Goal: Transaction & Acquisition: Purchase product/service

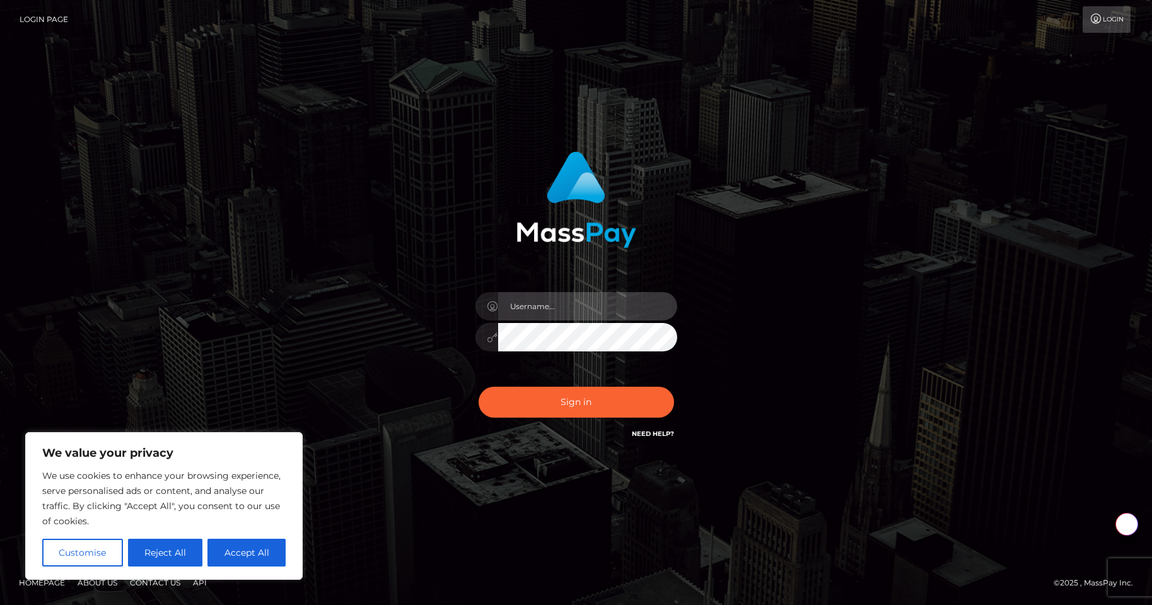
click at [564, 301] on input "text" at bounding box center [587, 306] width 179 height 28
paste input "https://app.slack.com/huddle/TKVFF1HST/C01UC6L2S67"
type input "https://app.slack.com/huddle/TKVFF1HST/C01UC6L2S67"
drag, startPoint x: 664, startPoint y: 306, endPoint x: 151, endPoint y: 287, distance: 513.0
click at [153, 289] on div "https://app.slack.com/huddle/TKVFF1HST/C01UC6L2S67" at bounding box center [576, 302] width 1152 height 510
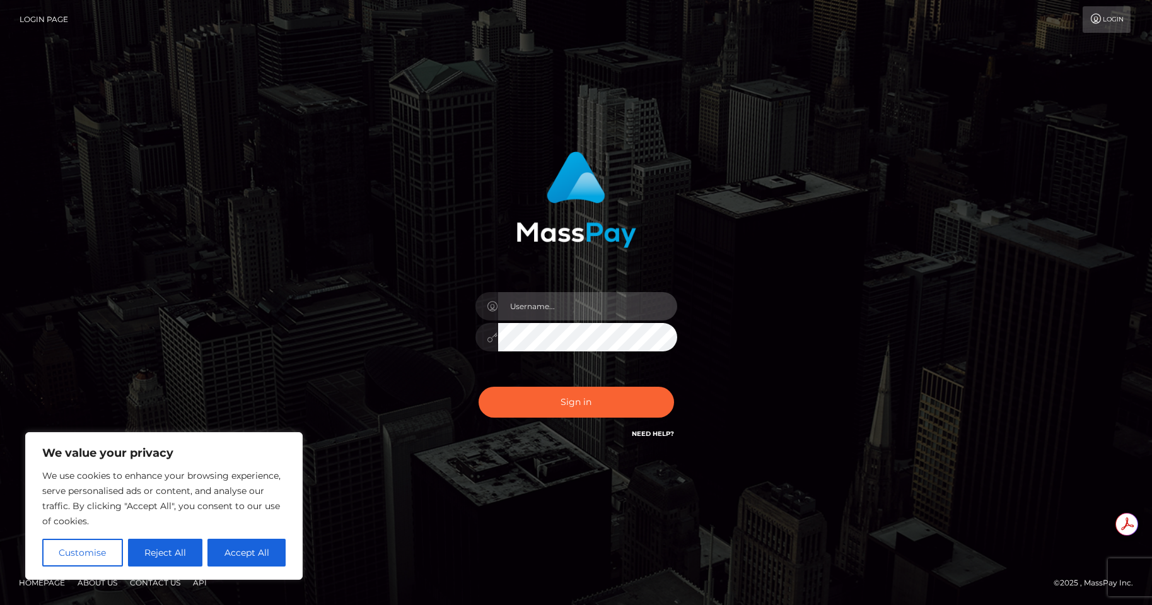
click at [532, 303] on input "text" at bounding box center [587, 306] width 179 height 28
paste input "claraFFN"
type input "claraFFN"
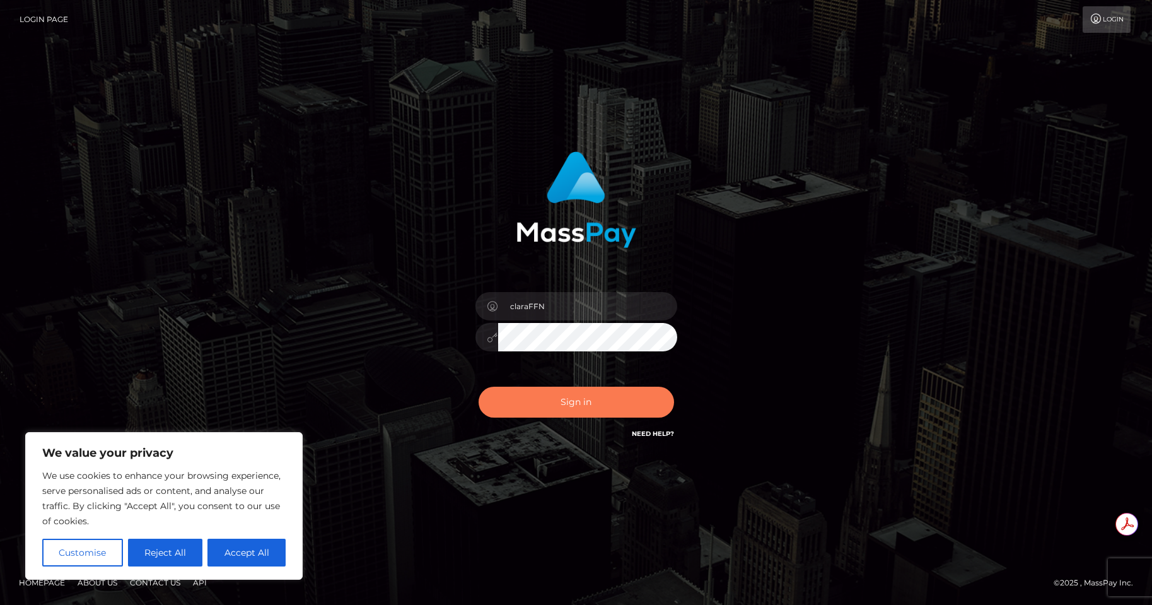
click at [545, 404] on button "Sign in" at bounding box center [576, 402] width 195 height 31
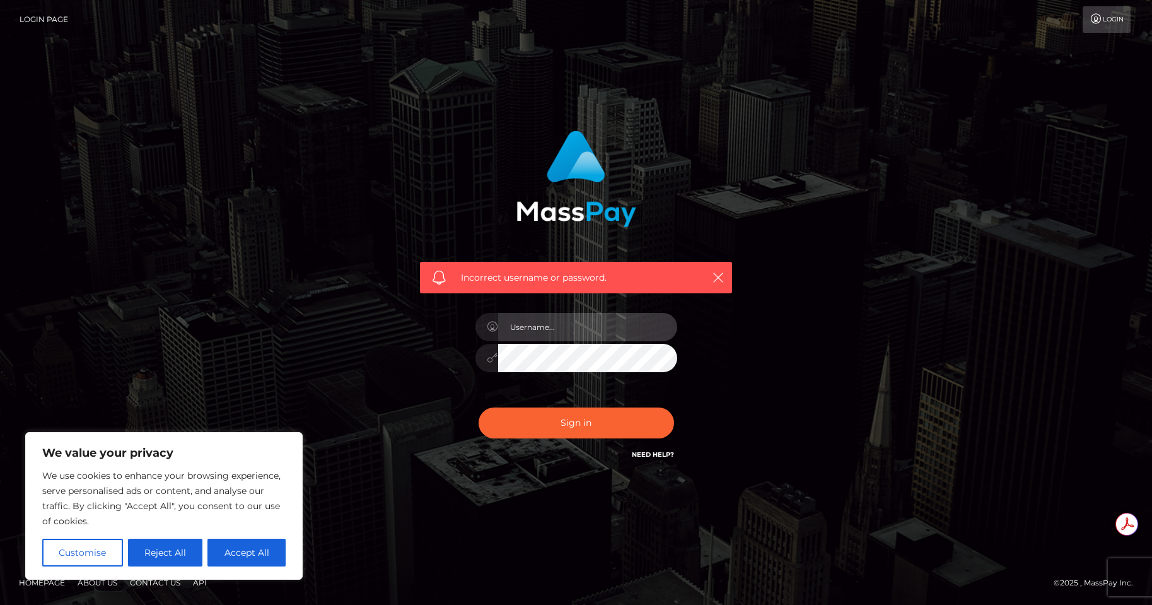
click at [518, 317] on input "text" at bounding box center [587, 327] width 179 height 28
type input "claraFFN"
click at [252, 554] on button "Accept All" at bounding box center [246, 552] width 78 height 28
checkbox input "true"
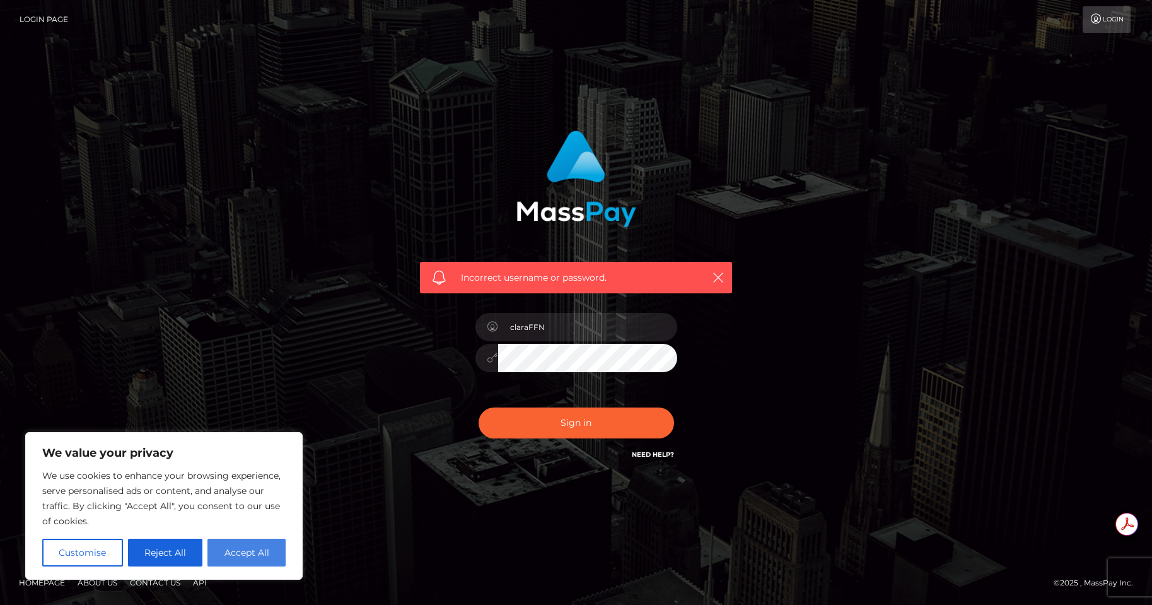
checkbox input "true"
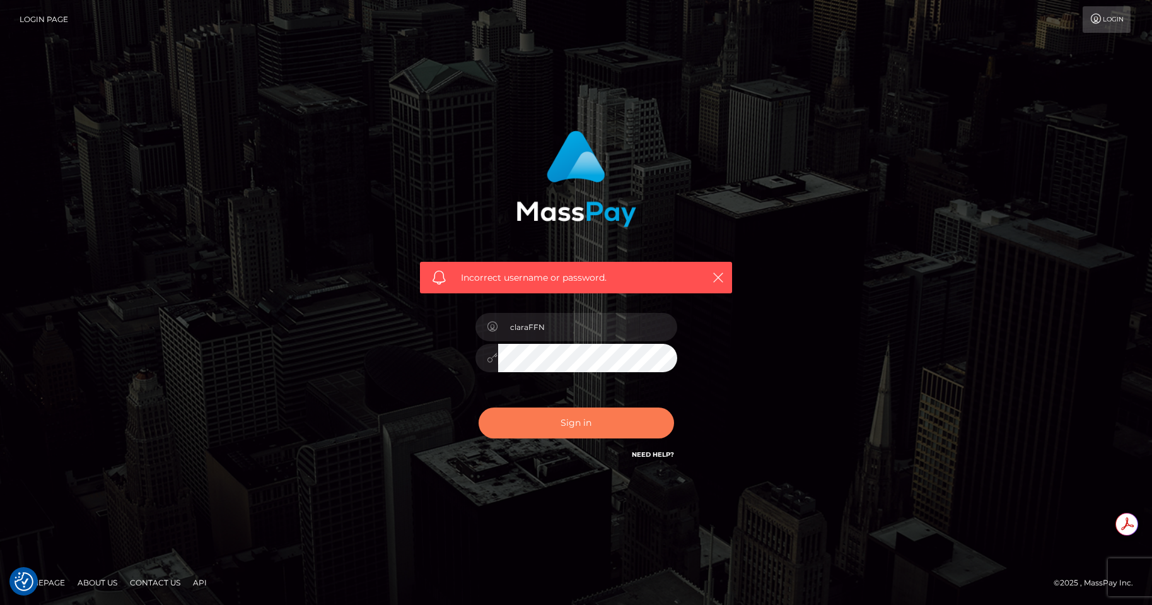
click at [561, 420] on button "Sign in" at bounding box center [576, 422] width 195 height 31
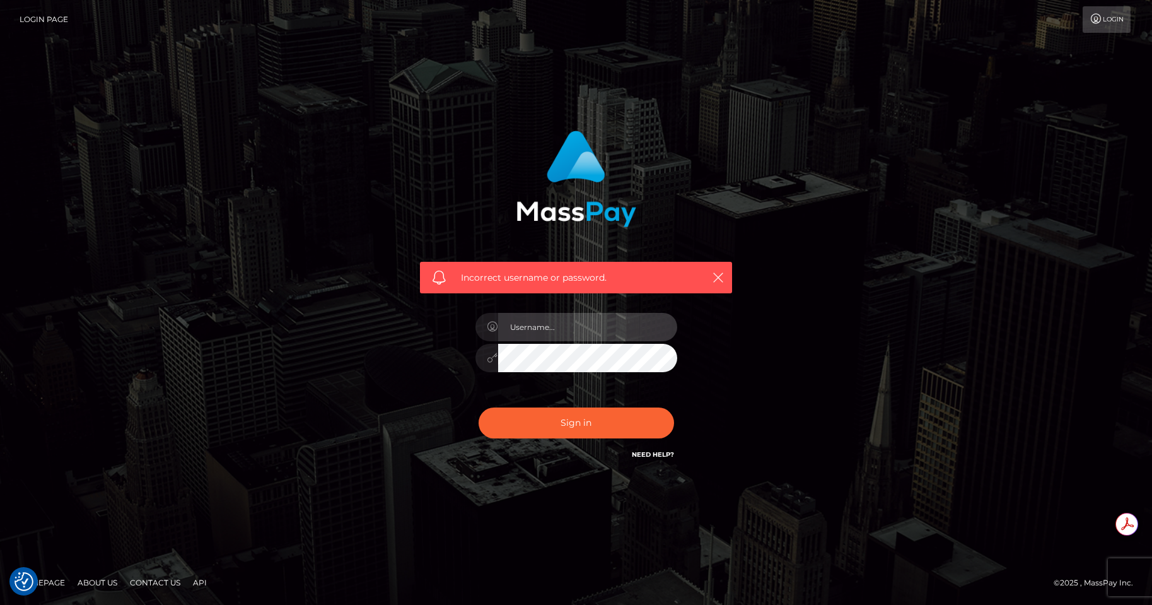
click at [555, 332] on input "text" at bounding box center [587, 327] width 179 height 28
paste input "APteam"
type input "APteam"
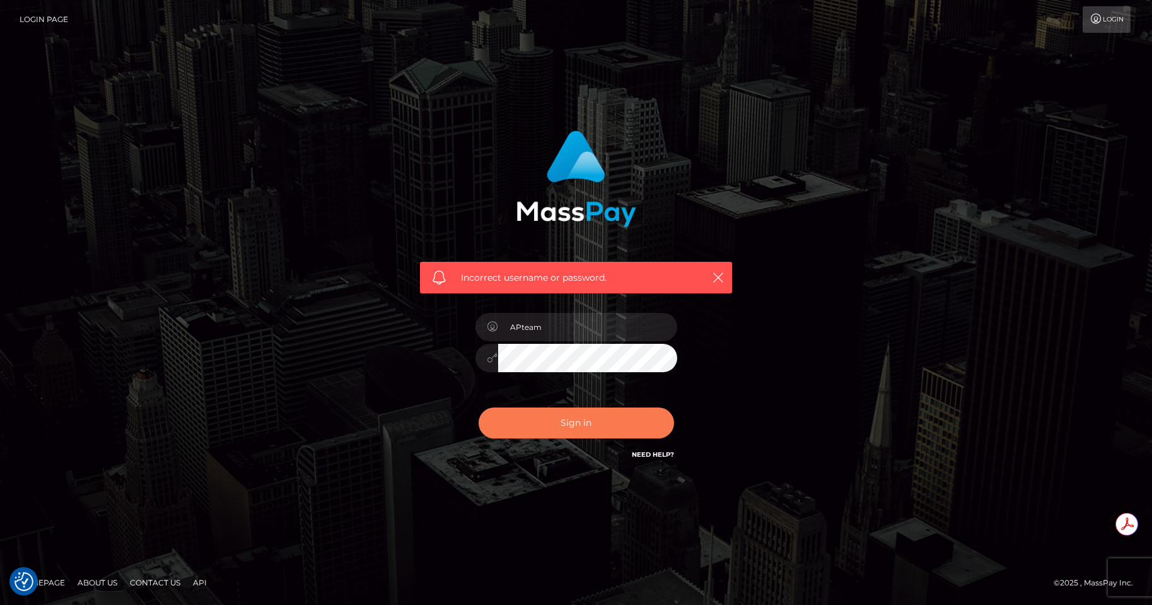
click at [530, 422] on button "Sign in" at bounding box center [576, 422] width 195 height 31
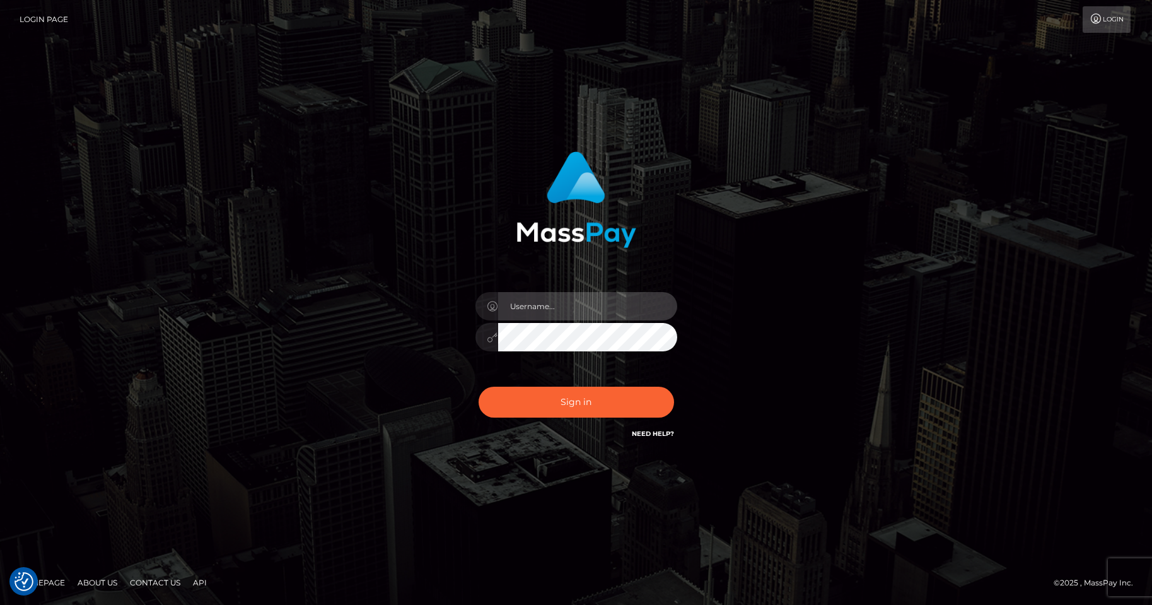
click at [566, 305] on input "text" at bounding box center [587, 306] width 179 height 28
paste input "APteam"
type input "APteam"
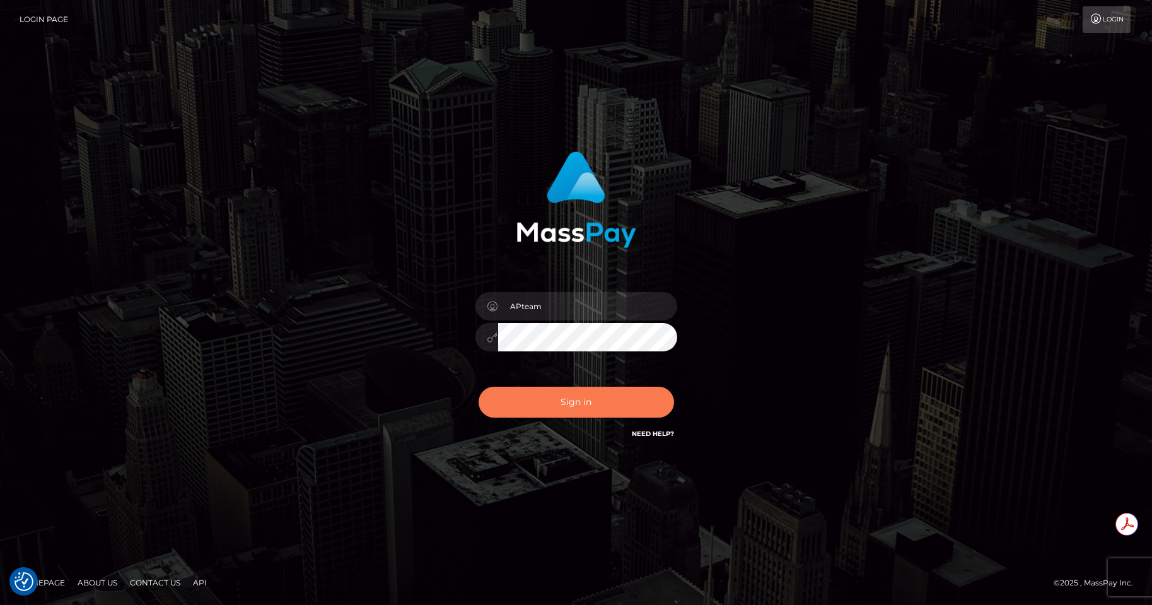
drag, startPoint x: 562, startPoint y: 402, endPoint x: 542, endPoint y: 379, distance: 30.0
click at [561, 399] on button "Sign in" at bounding box center [576, 402] width 195 height 31
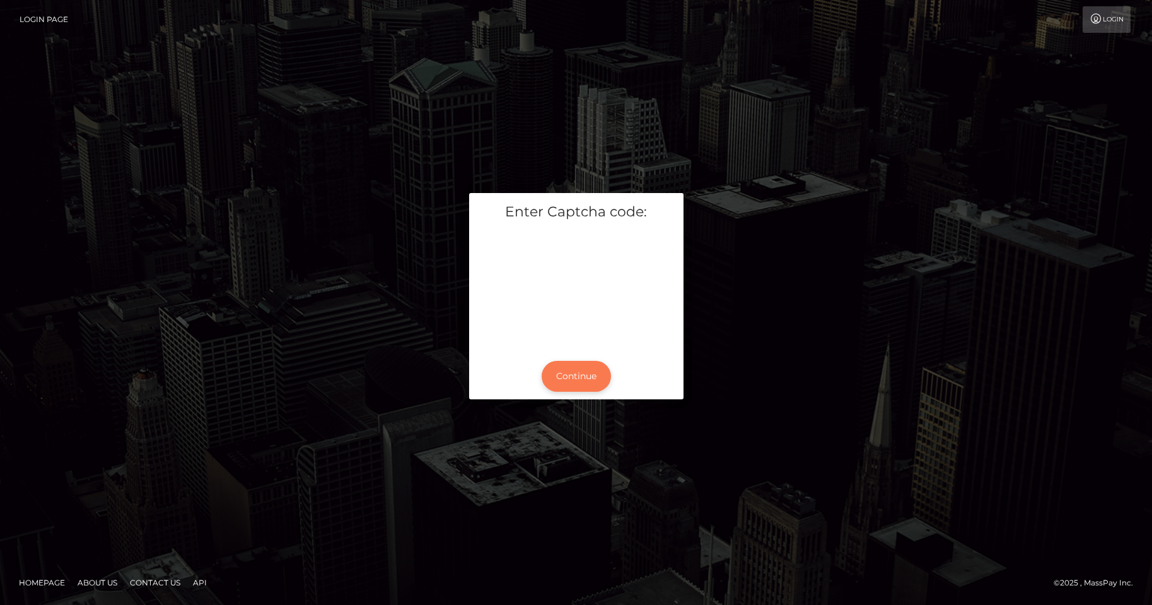
click at [564, 380] on button "Continue" at bounding box center [576, 376] width 69 height 31
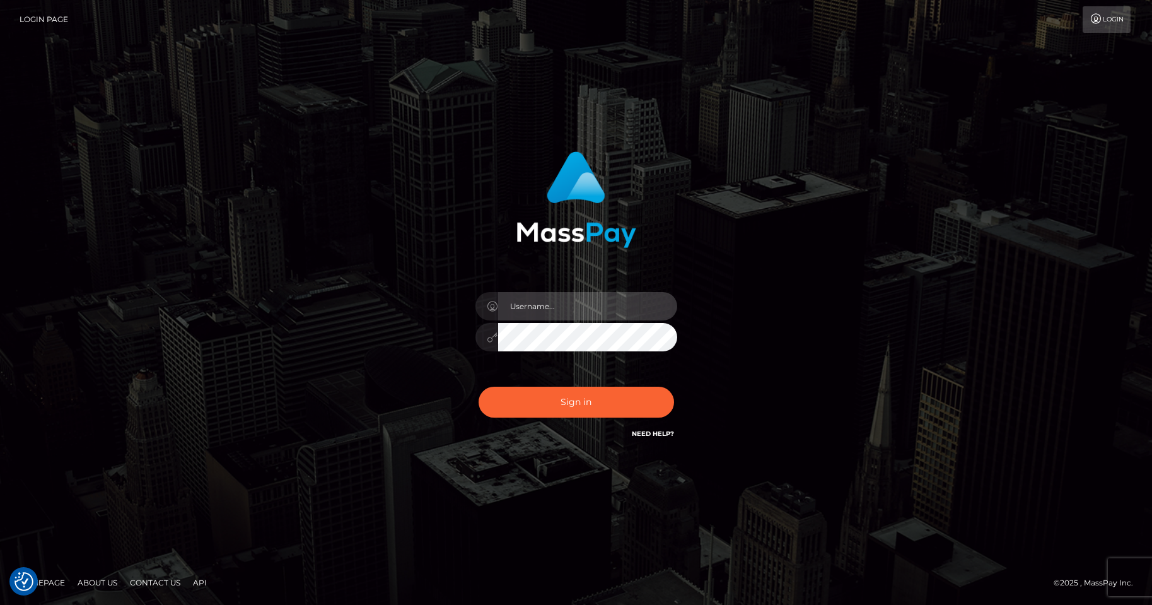
click at [560, 307] on input "text" at bounding box center [587, 306] width 179 height 28
type input "APteam"
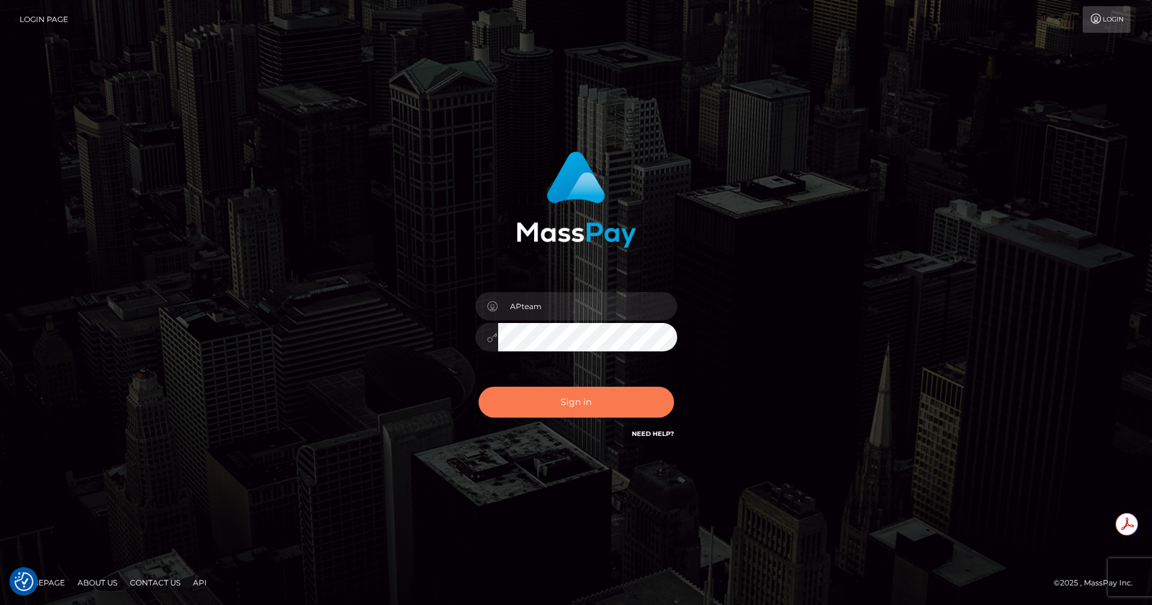
click at [551, 397] on button "Sign in" at bounding box center [576, 402] width 195 height 31
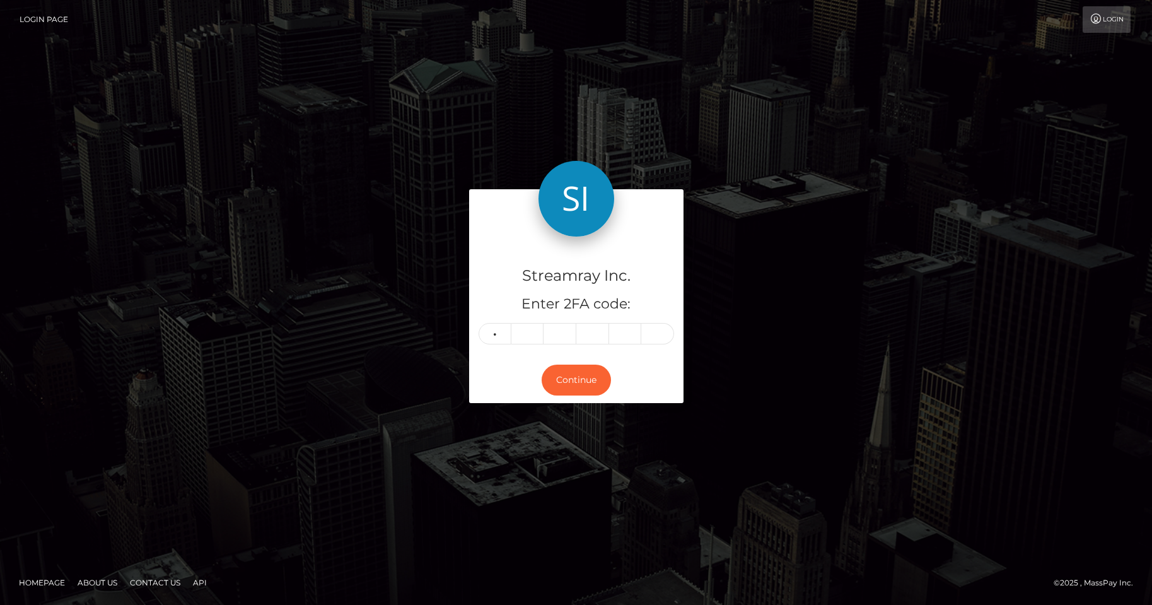
type input "9"
type input "1"
type input "8"
type input "2"
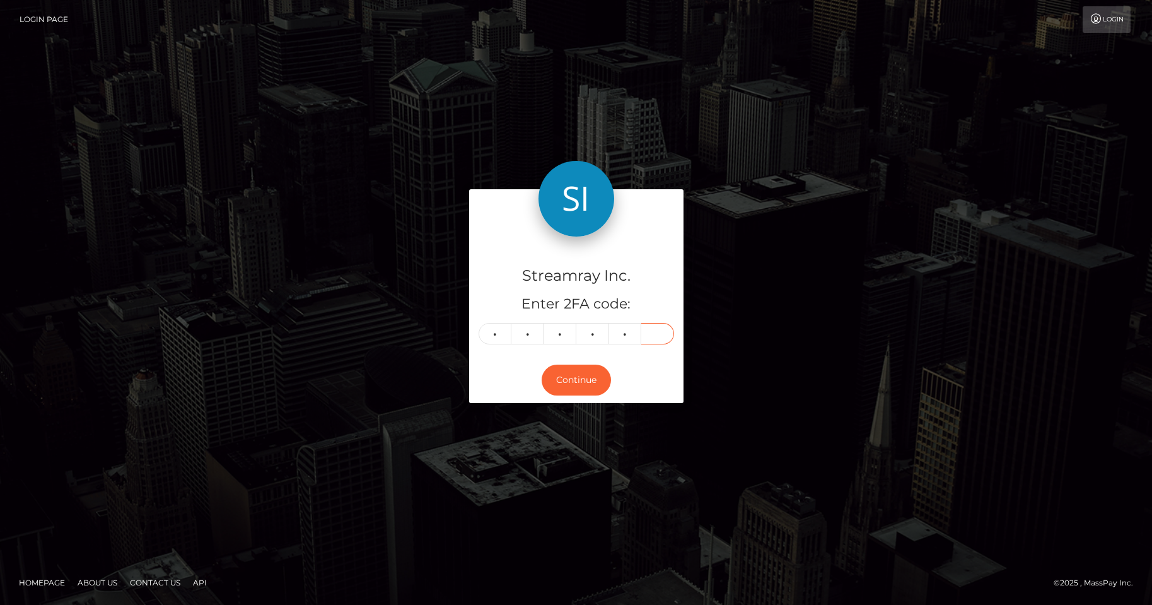
type input "0"
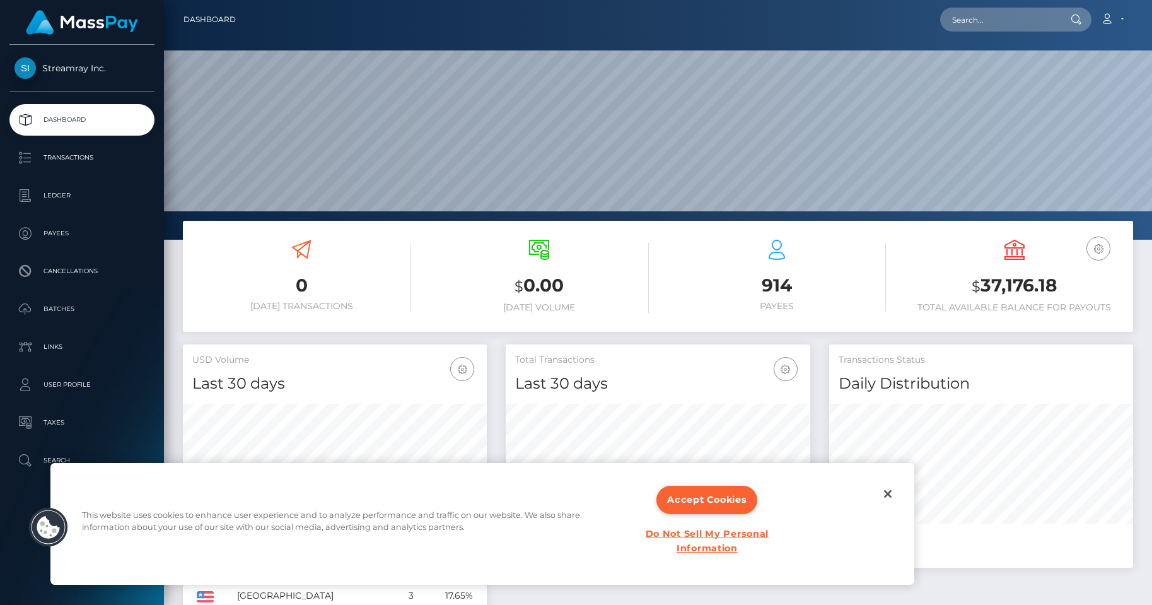
scroll to position [224, 305]
click at [887, 497] on button "Close" at bounding box center [888, 494] width 28 height 28
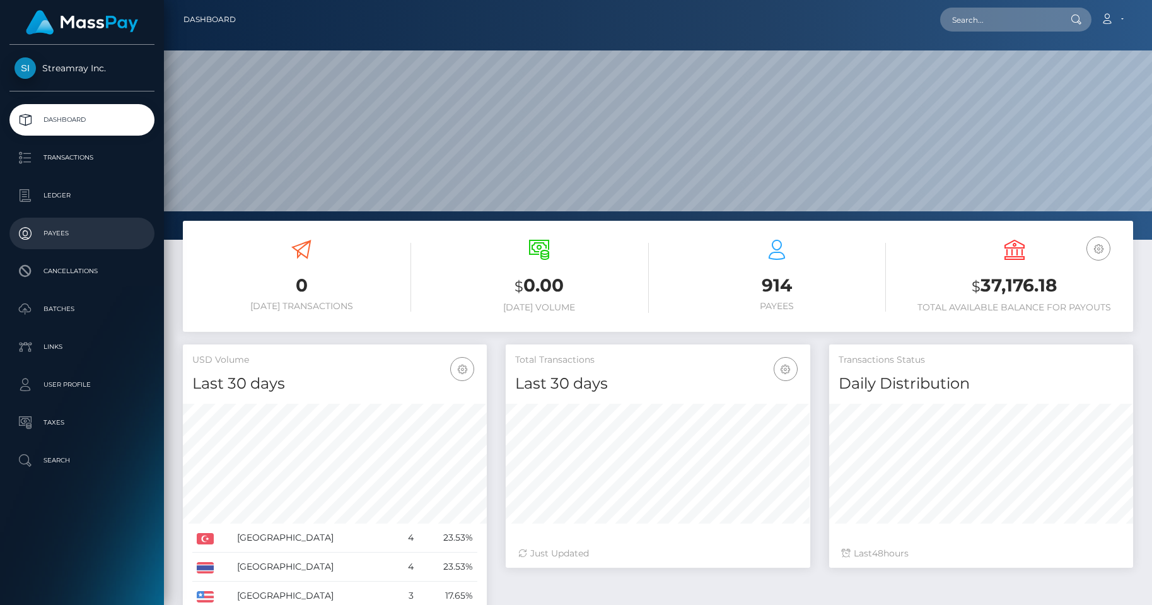
click at [59, 236] on p "Payees" at bounding box center [82, 233] width 135 height 19
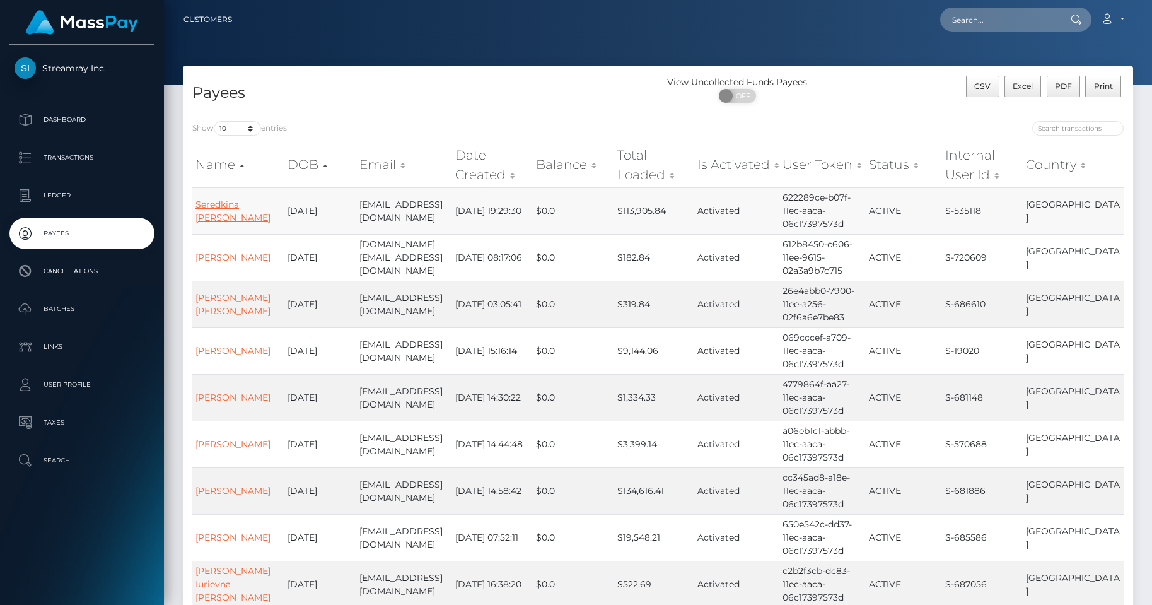
click at [238, 207] on link "Seredkina [PERSON_NAME]" at bounding box center [232, 211] width 75 height 25
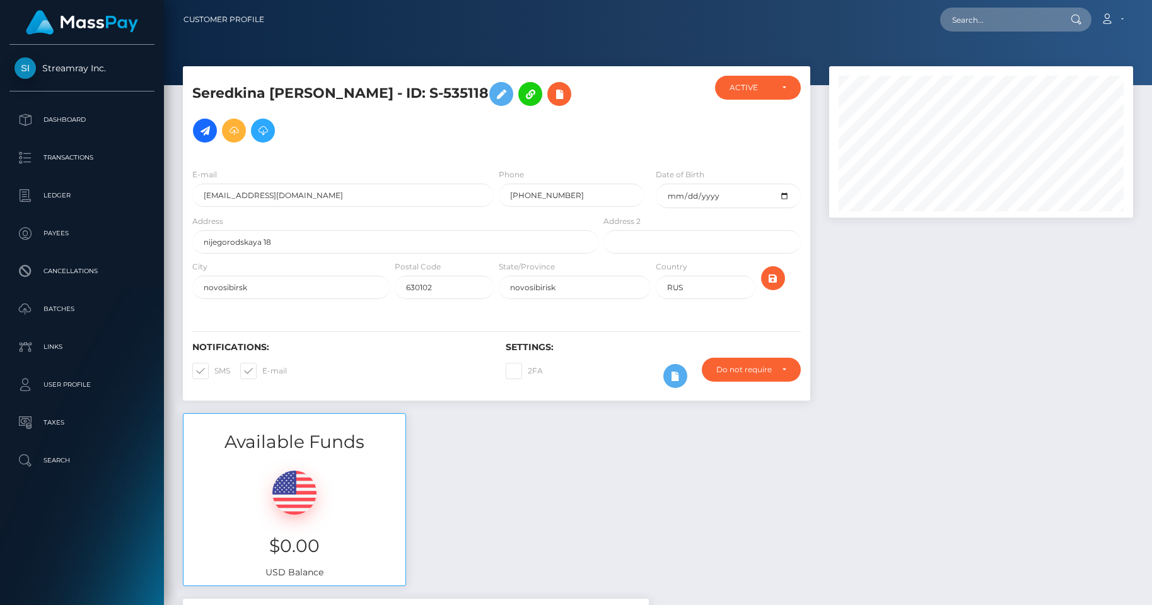
scroll to position [151, 305]
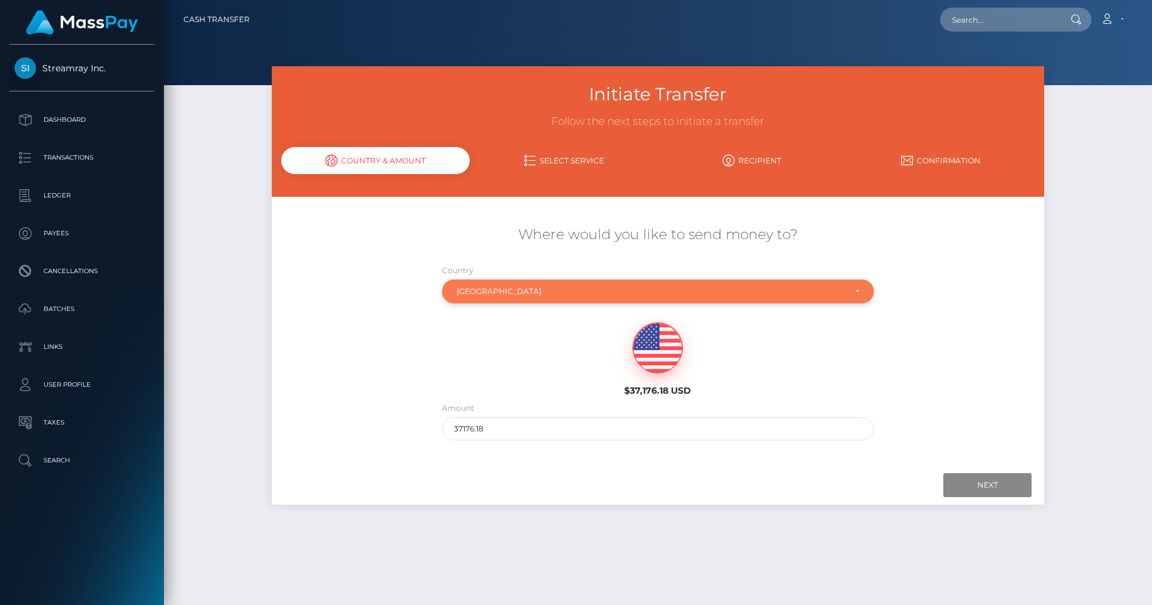
drag, startPoint x: 518, startPoint y: 294, endPoint x: 513, endPoint y: 287, distance: 8.6
click at [518, 293] on div "Russia" at bounding box center [651, 291] width 388 height 10
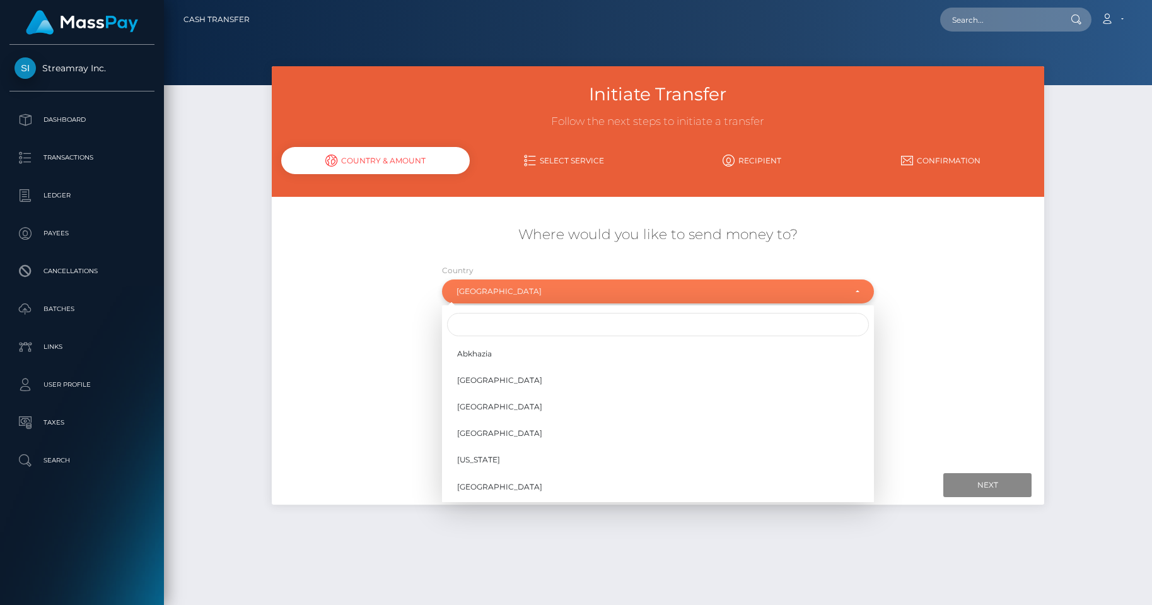
scroll to position [4036, 0]
click at [508, 323] on input "Search" at bounding box center [658, 324] width 422 height 23
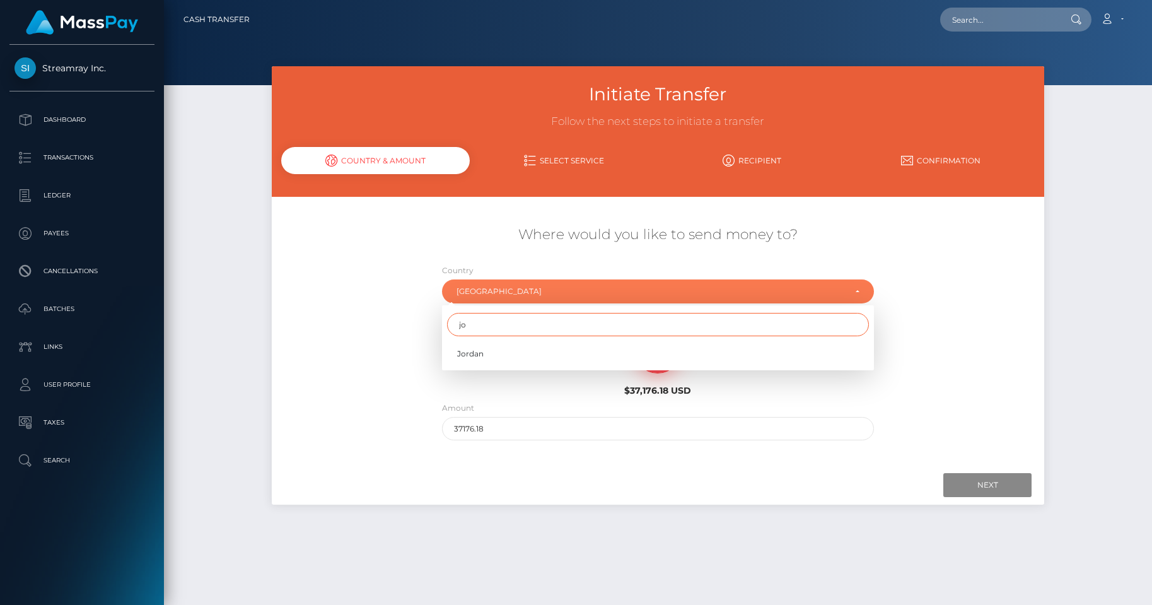
scroll to position [0, 0]
type input "jor"
click at [496, 354] on link "Jordan" at bounding box center [658, 353] width 432 height 23
select select "JOR"
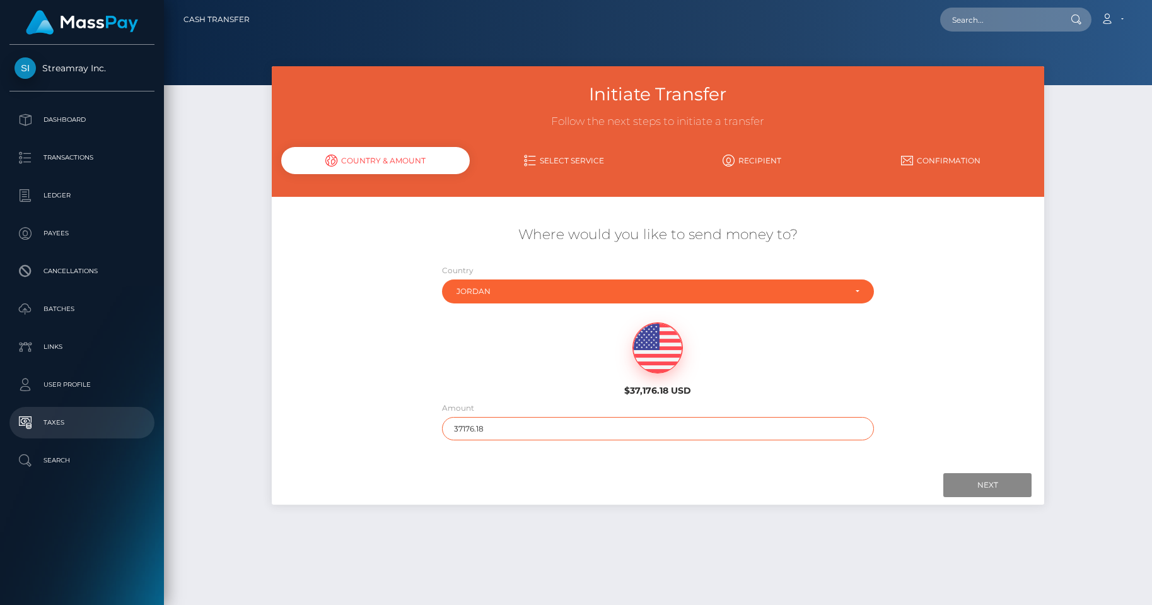
drag, startPoint x: 502, startPoint y: 434, endPoint x: 153, endPoint y: 426, distance: 349.4
click at [153, 426] on div "Streamray Inc. Dashboard Transactions Ledger Payees Cancellations" at bounding box center [576, 302] width 1152 height 605
type input "1000"
click at [960, 380] on div "$37,176.18 USD" at bounding box center [658, 355] width 644 height 91
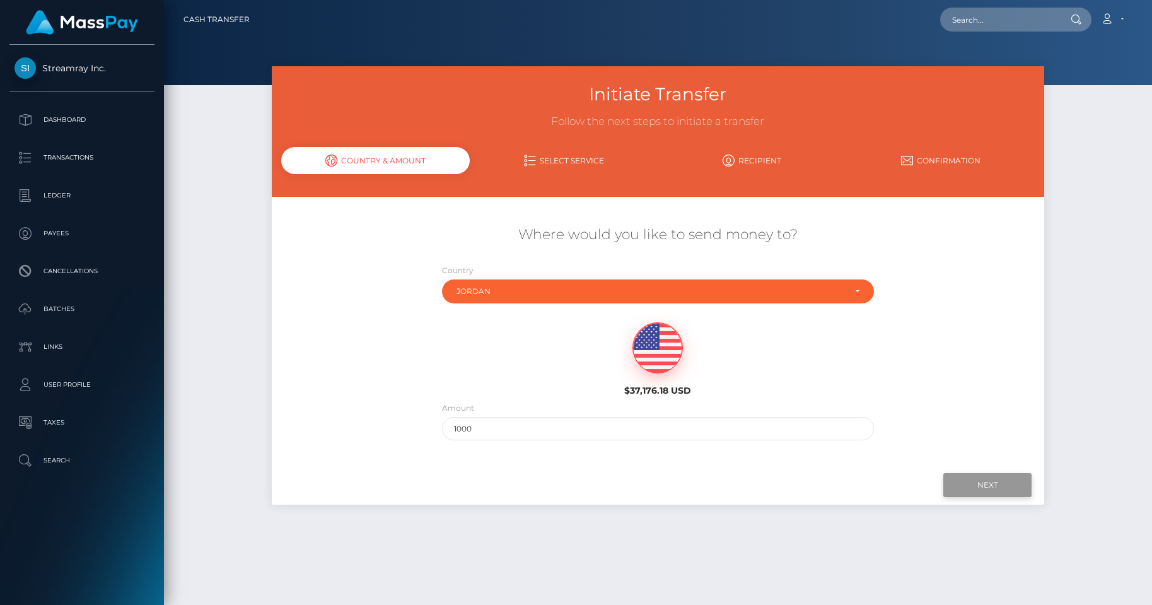
click at [996, 477] on input "Next" at bounding box center [987, 485] width 88 height 24
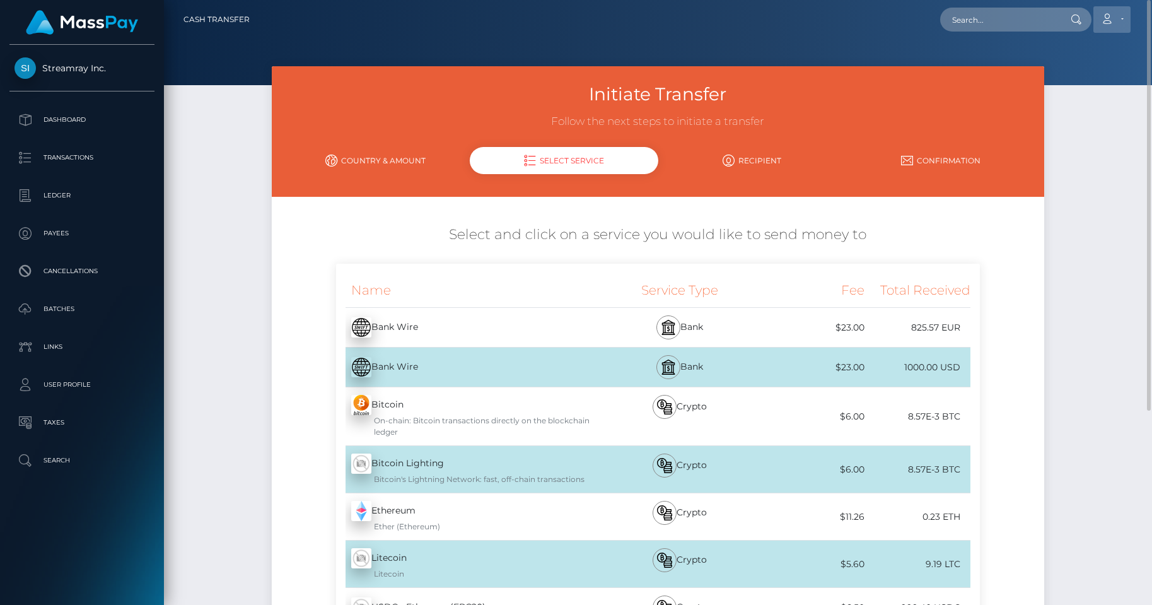
click at [1110, 16] on icon at bounding box center [1106, 19] width 13 height 10
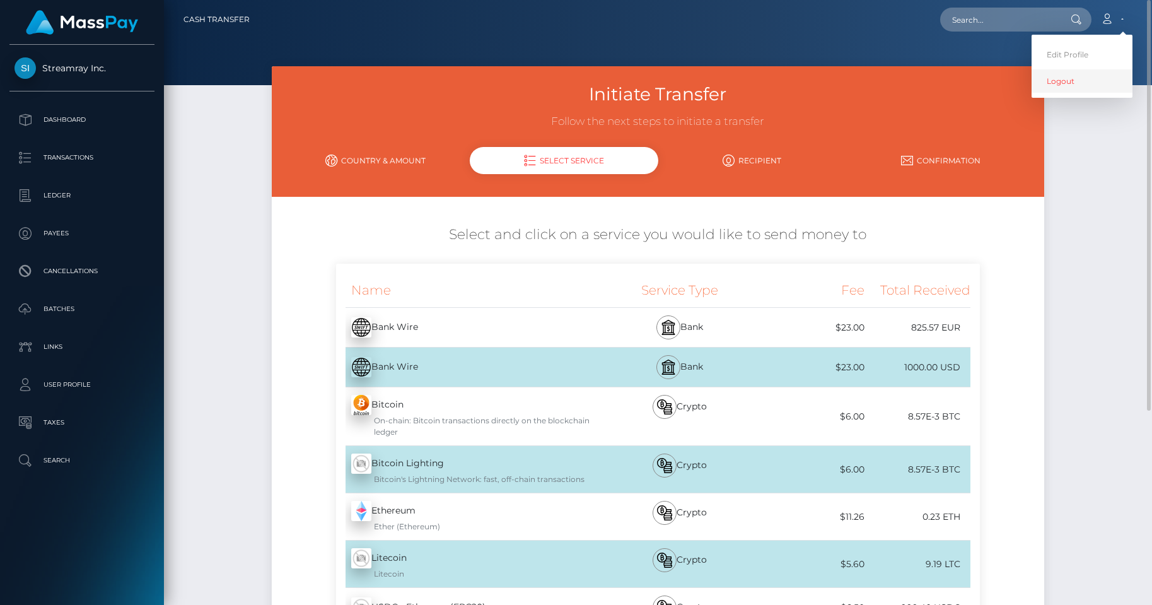
click at [1055, 73] on link "Logout" at bounding box center [1082, 80] width 101 height 23
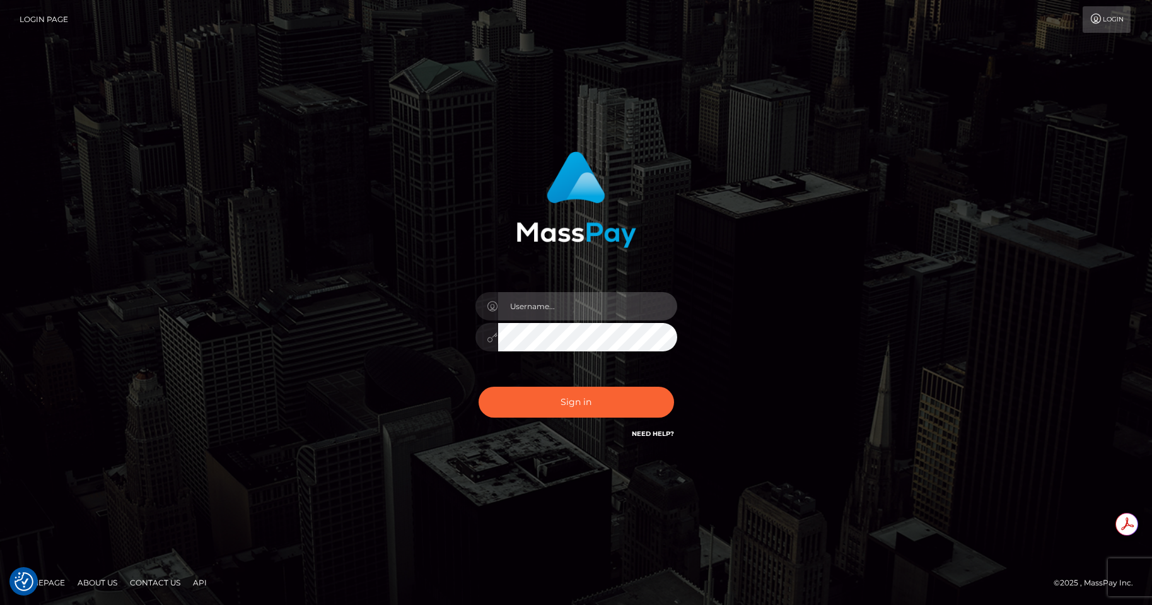
click at [552, 306] on input "text" at bounding box center [587, 306] width 179 height 28
paste input "APteam.medley"
type input "APteam.medley"
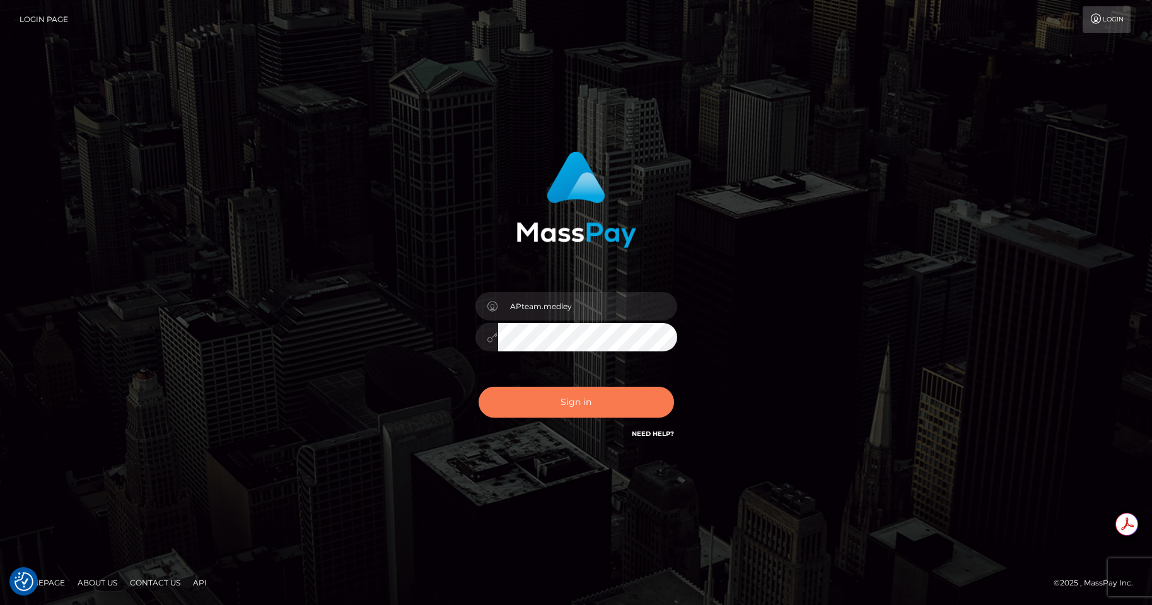
click at [588, 404] on button "Sign in" at bounding box center [576, 402] width 195 height 31
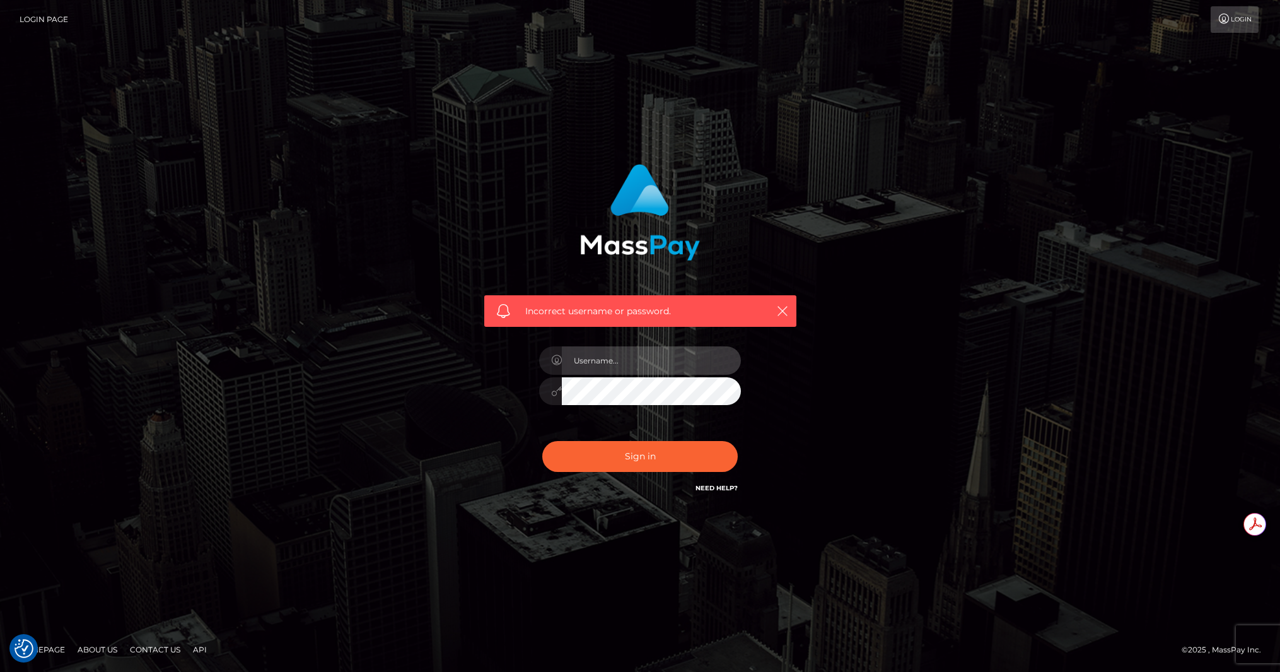
click at [602, 372] on input "text" at bounding box center [651, 360] width 179 height 28
click at [588, 361] on input "text" at bounding box center [651, 360] width 179 height 28
paste input "APteam"
type input "APteam"
click at [626, 455] on button "Sign in" at bounding box center [639, 456] width 195 height 31
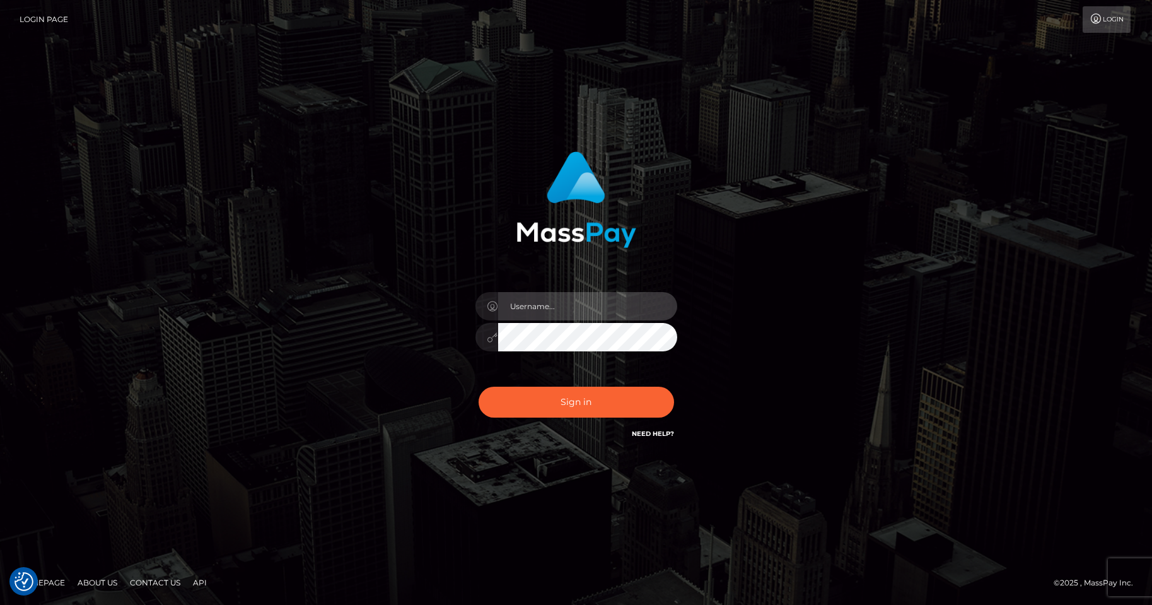
click at [527, 311] on input "text" at bounding box center [587, 306] width 179 height 28
paste input "APteam.medley"
type input "APteam.medley"
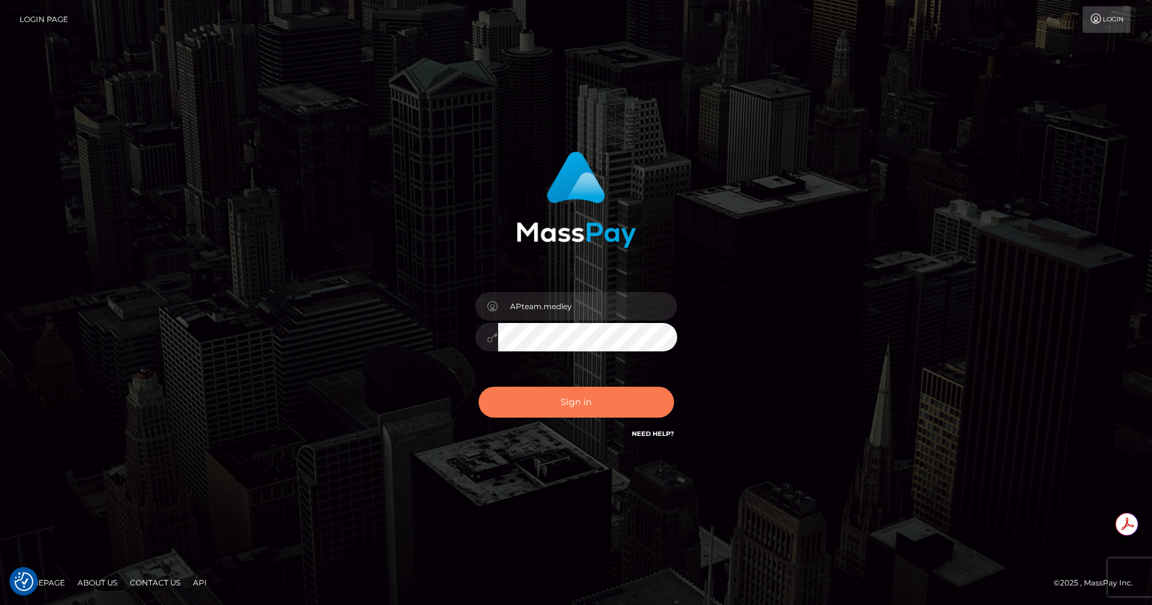
click at [566, 395] on button "Sign in" at bounding box center [576, 402] width 195 height 31
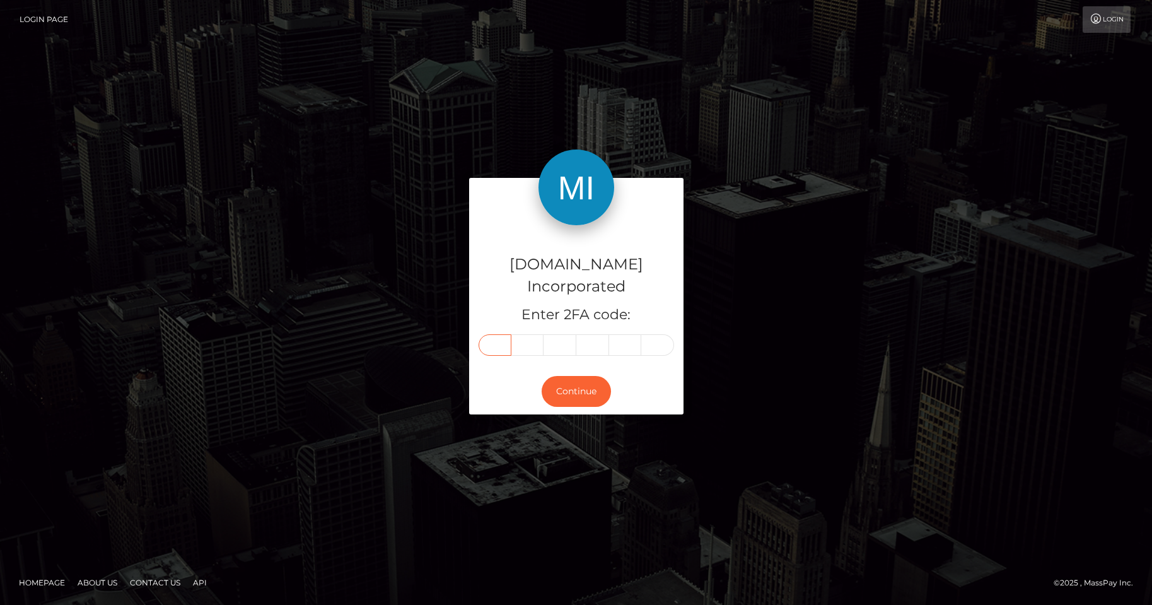
click at [493, 334] on input "text" at bounding box center [495, 344] width 33 height 21
type input "6"
type input "7"
type input "9"
type input "8"
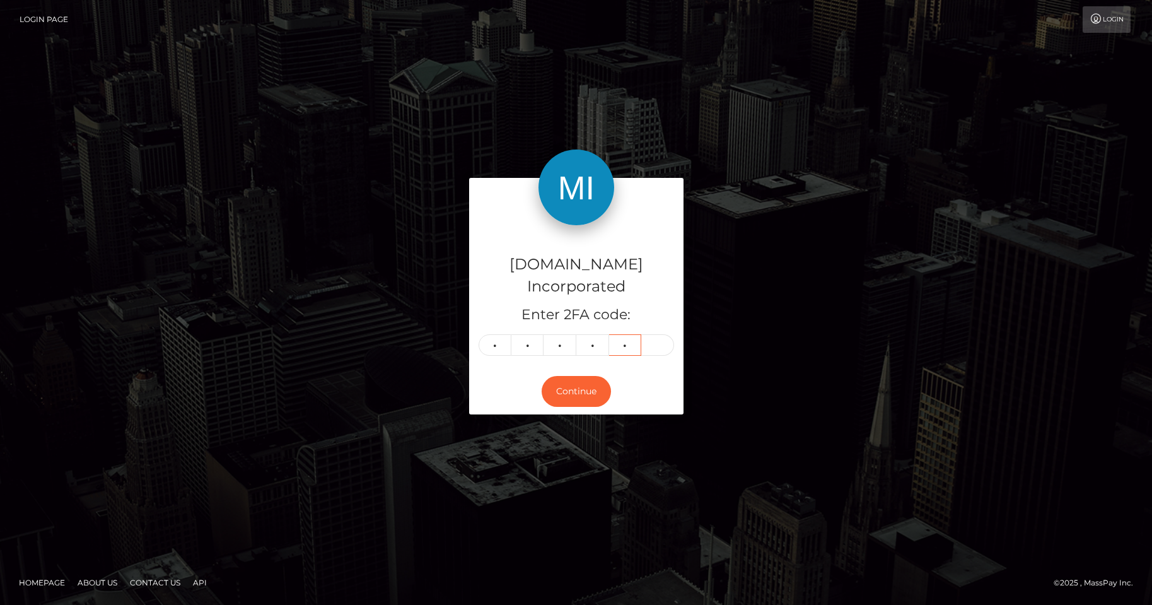
type input "2"
type input "3"
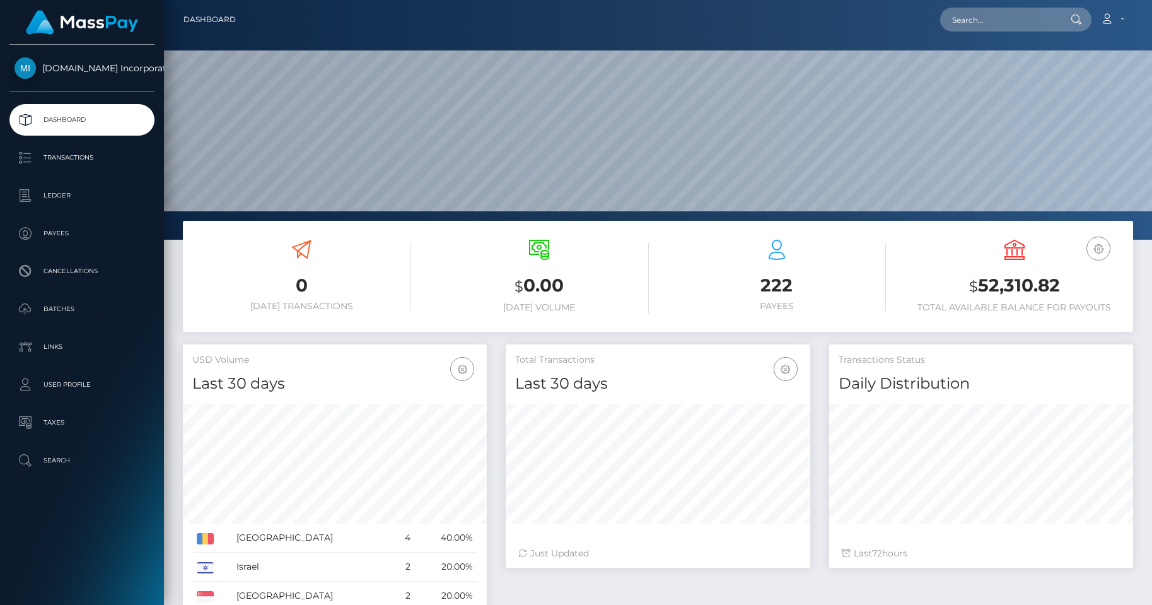
scroll to position [224, 305]
click at [52, 230] on p "Payees" at bounding box center [82, 233] width 135 height 19
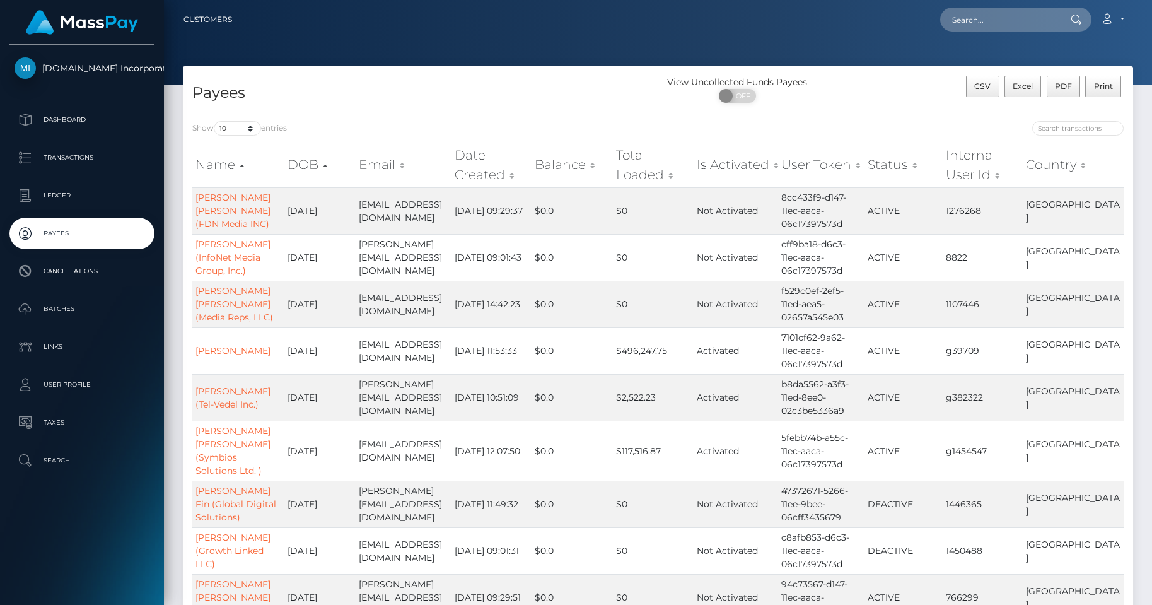
click at [61, 238] on p "Payees" at bounding box center [82, 233] width 135 height 19
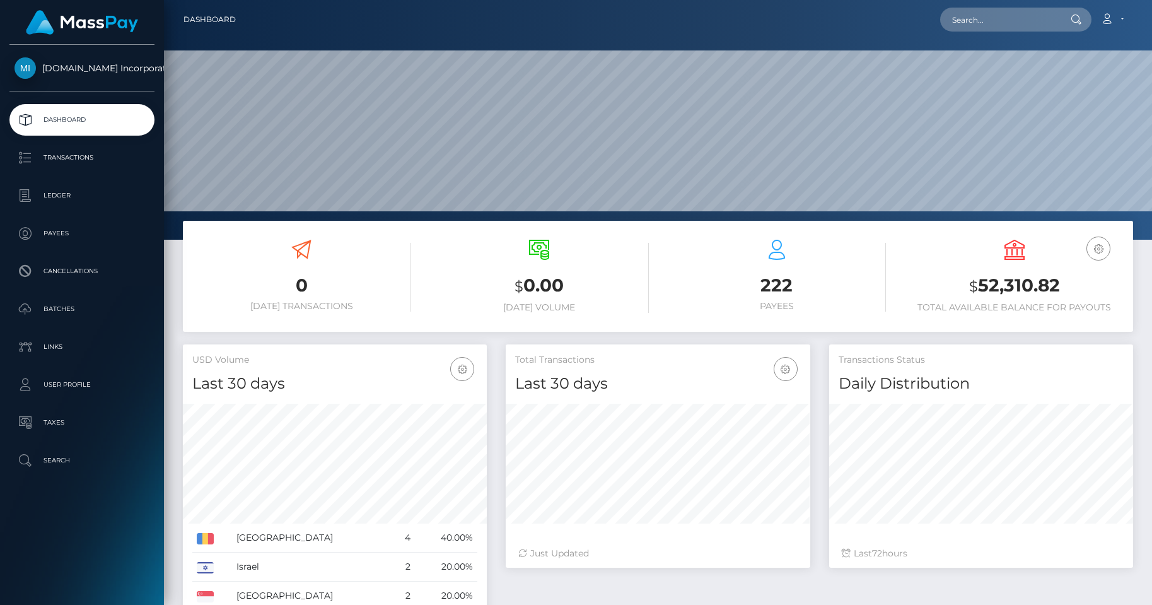
scroll to position [224, 305]
click at [40, 231] on p "Payees" at bounding box center [82, 233] width 135 height 19
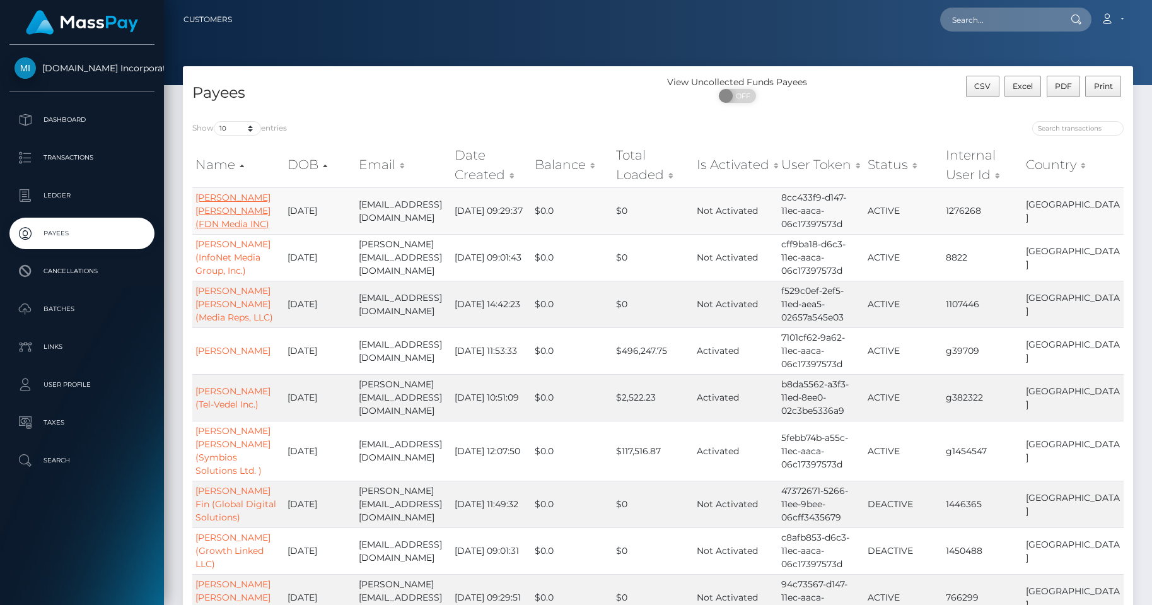
click at [219, 209] on link "[PERSON_NAME] [PERSON_NAME] (FDN Media INC)" at bounding box center [232, 211] width 75 height 38
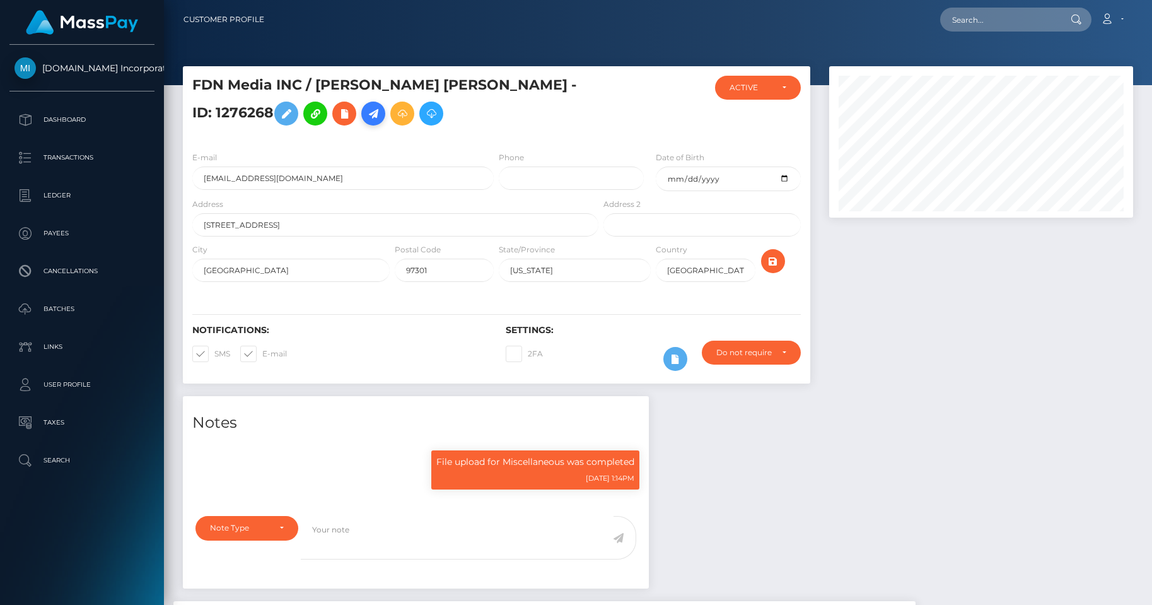
scroll to position [151, 305]
click at [366, 122] on icon at bounding box center [373, 114] width 15 height 16
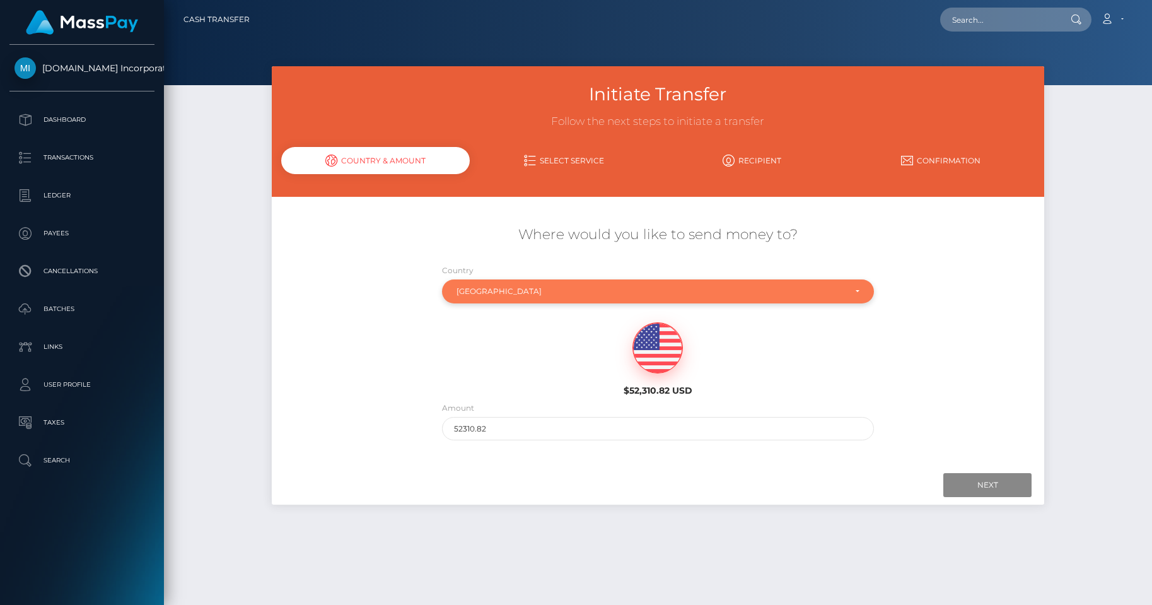
click at [511, 292] on div "United States" at bounding box center [651, 291] width 388 height 10
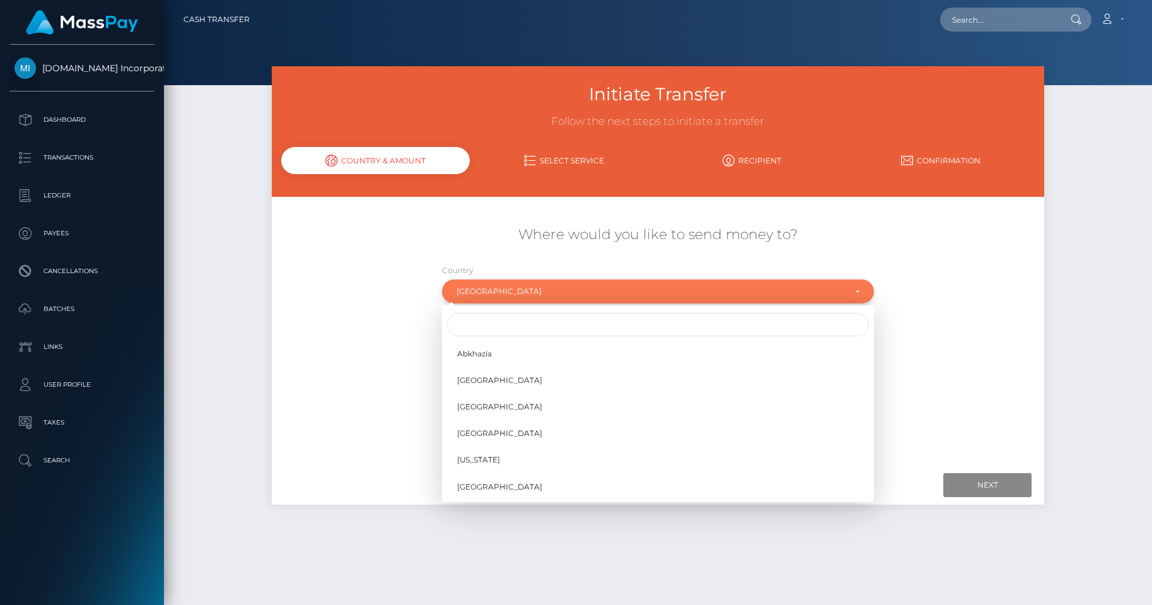
scroll to position [5249, 0]
click at [496, 320] on input "Search" at bounding box center [658, 324] width 422 height 23
type input "j"
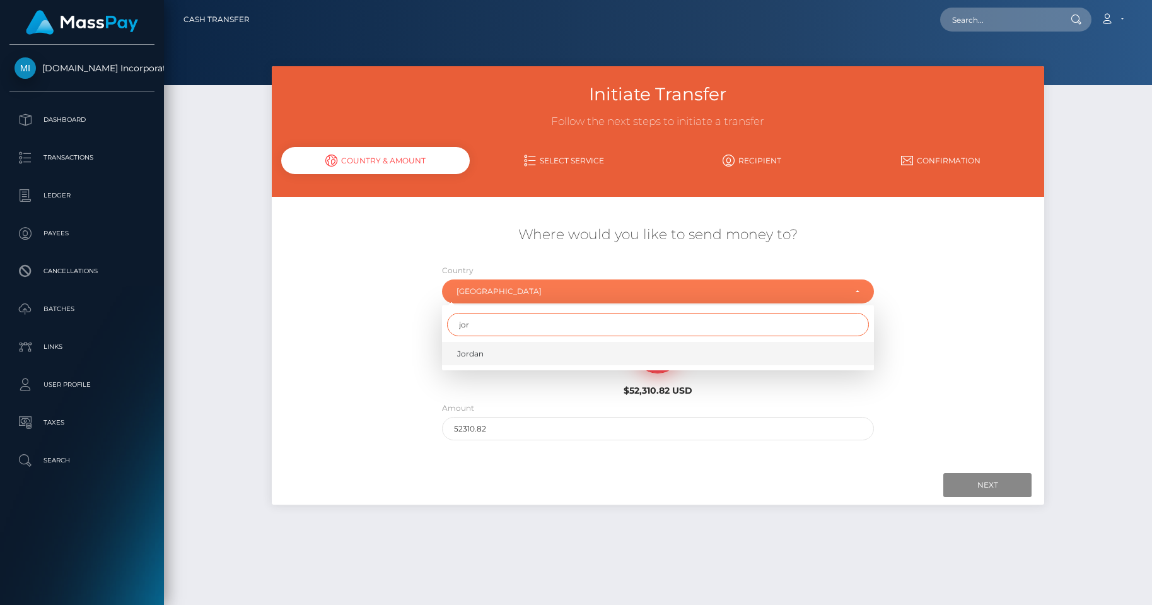
type input "jor"
click at [501, 349] on link "Jordan" at bounding box center [658, 353] width 432 height 23
select select "JOR"
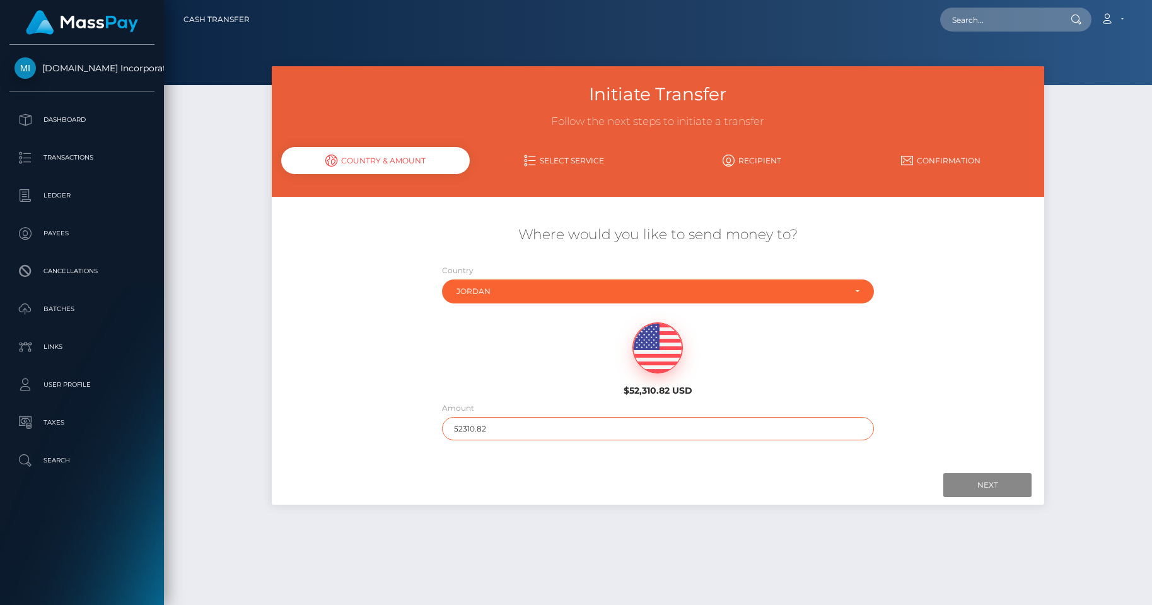
click at [505, 433] on input "52310.82" at bounding box center [658, 428] width 432 height 23
drag, startPoint x: 508, startPoint y: 429, endPoint x: 257, endPoint y: 386, distance: 254.7
click at [257, 386] on div "Initiate Transfer Follow the next steps to initiate a transfer Country & Amount…" at bounding box center [658, 329] width 988 height 527
type input "1000"
drag, startPoint x: 859, startPoint y: 345, endPoint x: 878, endPoint y: 351, distance: 19.7
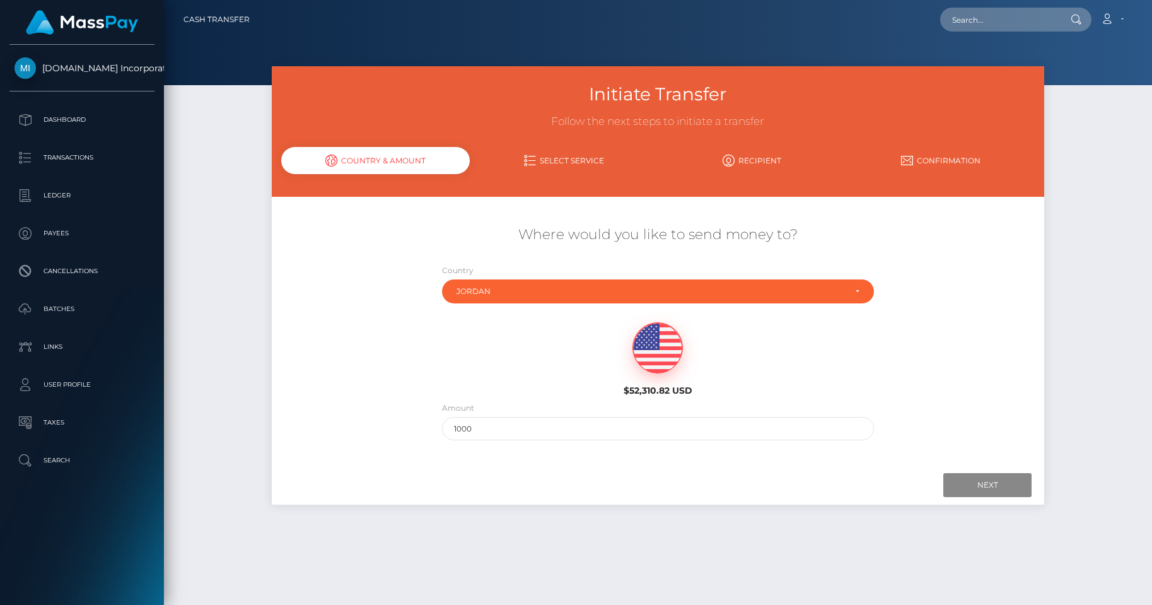
click at [859, 345] on div "$52,310.82 USD" at bounding box center [658, 355] width 644 height 91
click at [992, 479] on input "Next" at bounding box center [987, 485] width 88 height 24
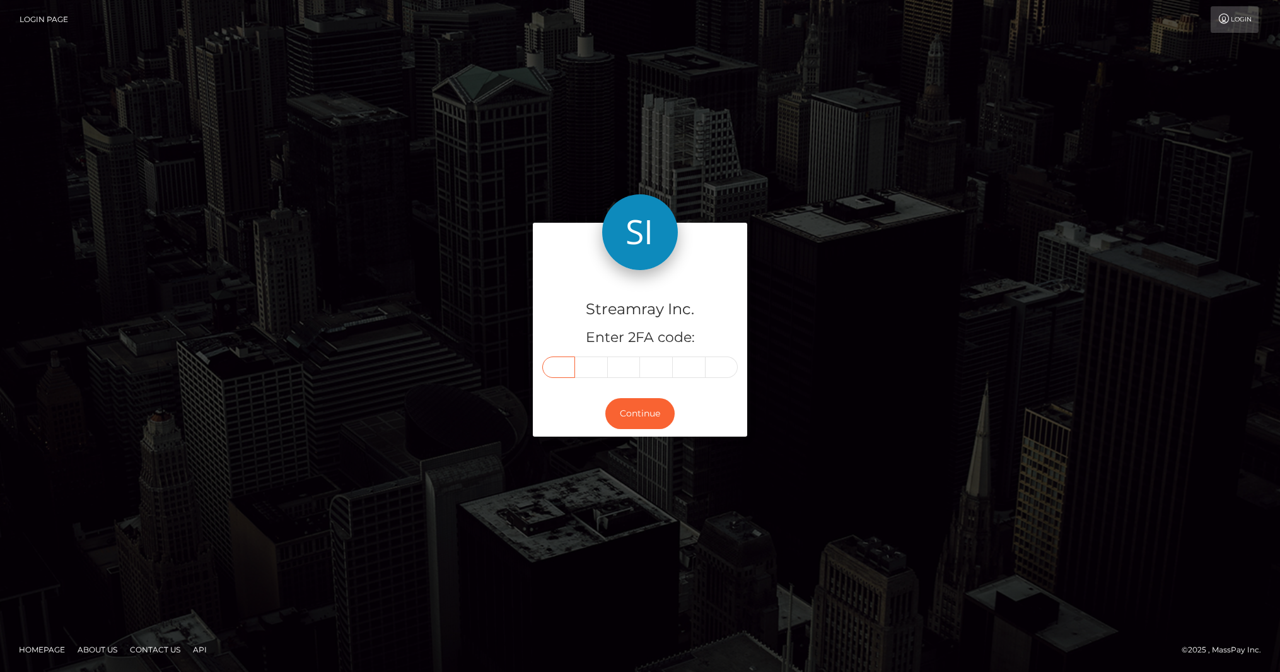
click at [559, 375] on input "text" at bounding box center [558, 366] width 33 height 21
type input "1"
type input "5"
type input "0"
type input "1"
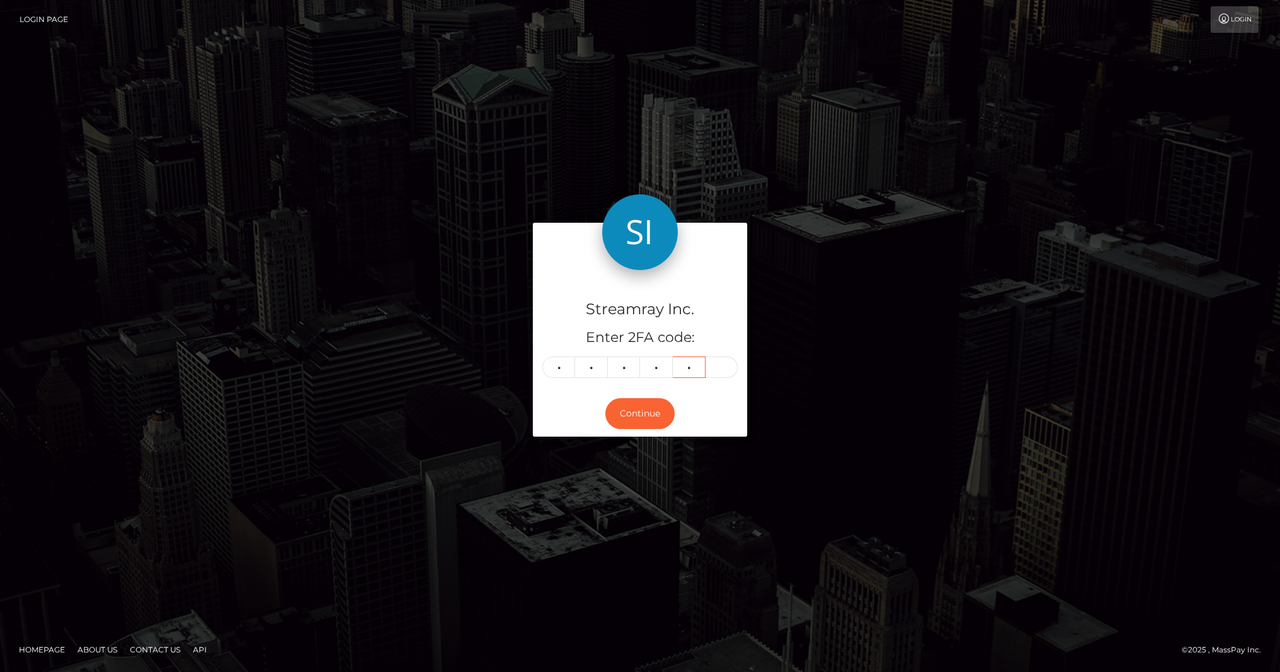
type input "3"
type input "0"
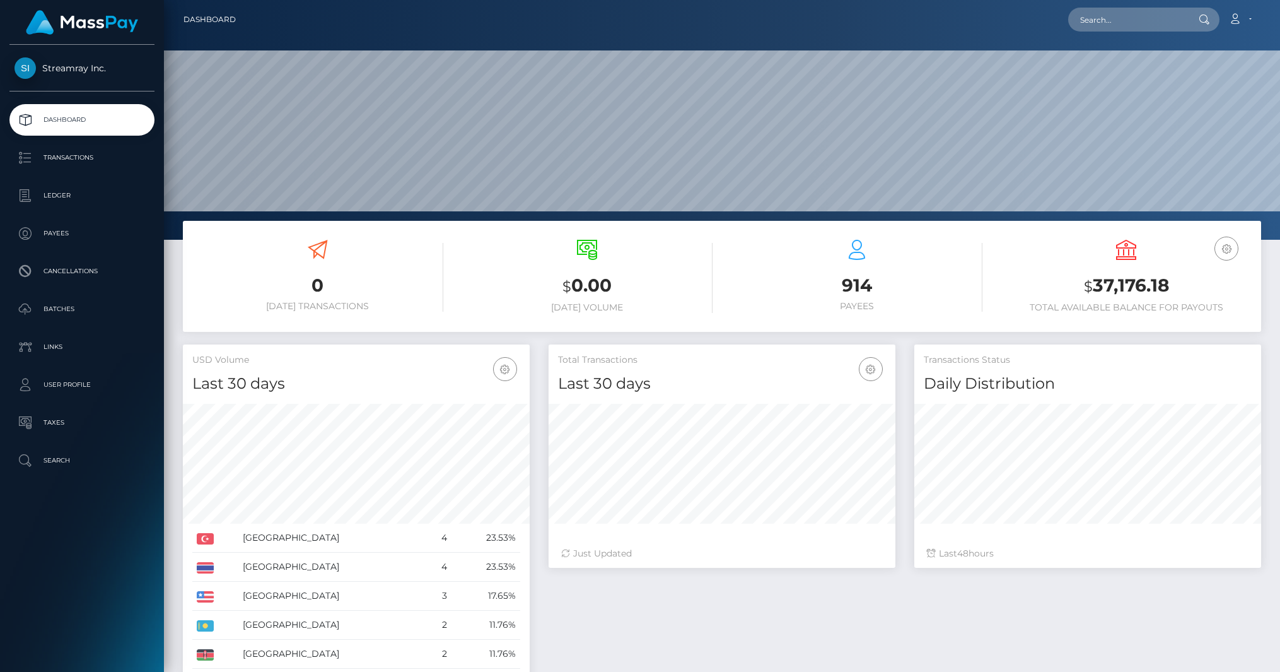
scroll to position [223, 347]
click at [52, 230] on p "Payees" at bounding box center [82, 233] width 135 height 19
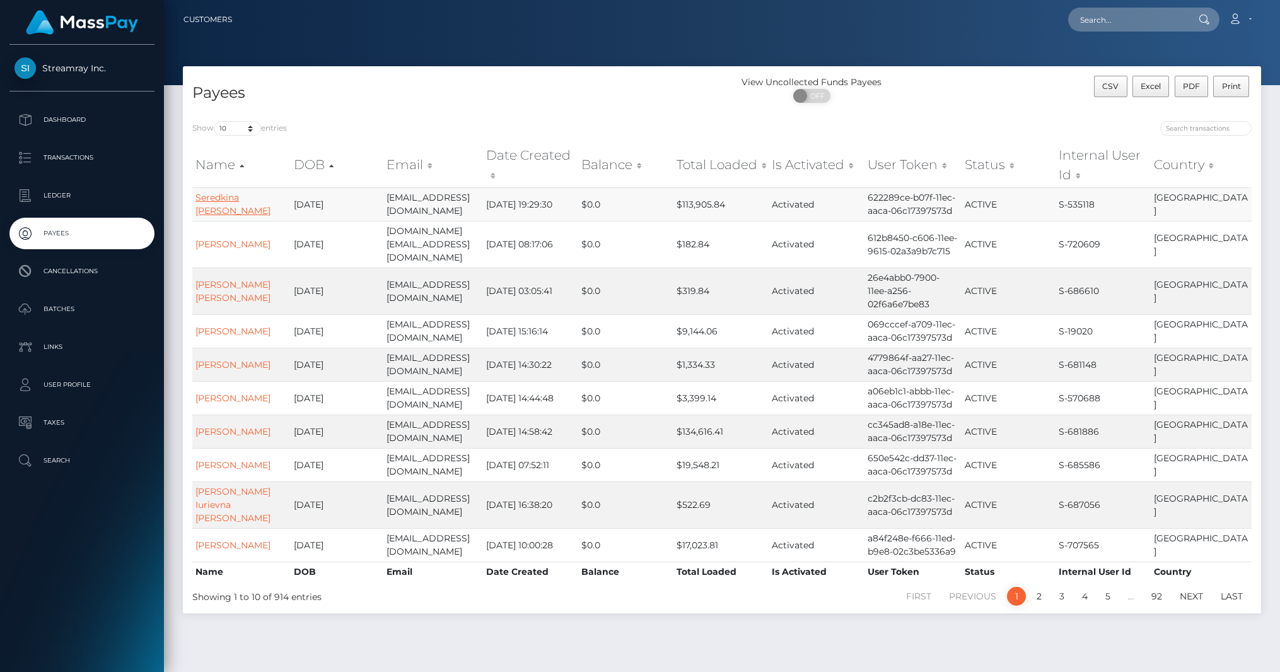
click at [218, 211] on link "Seredkina [PERSON_NAME]" at bounding box center [232, 204] width 75 height 25
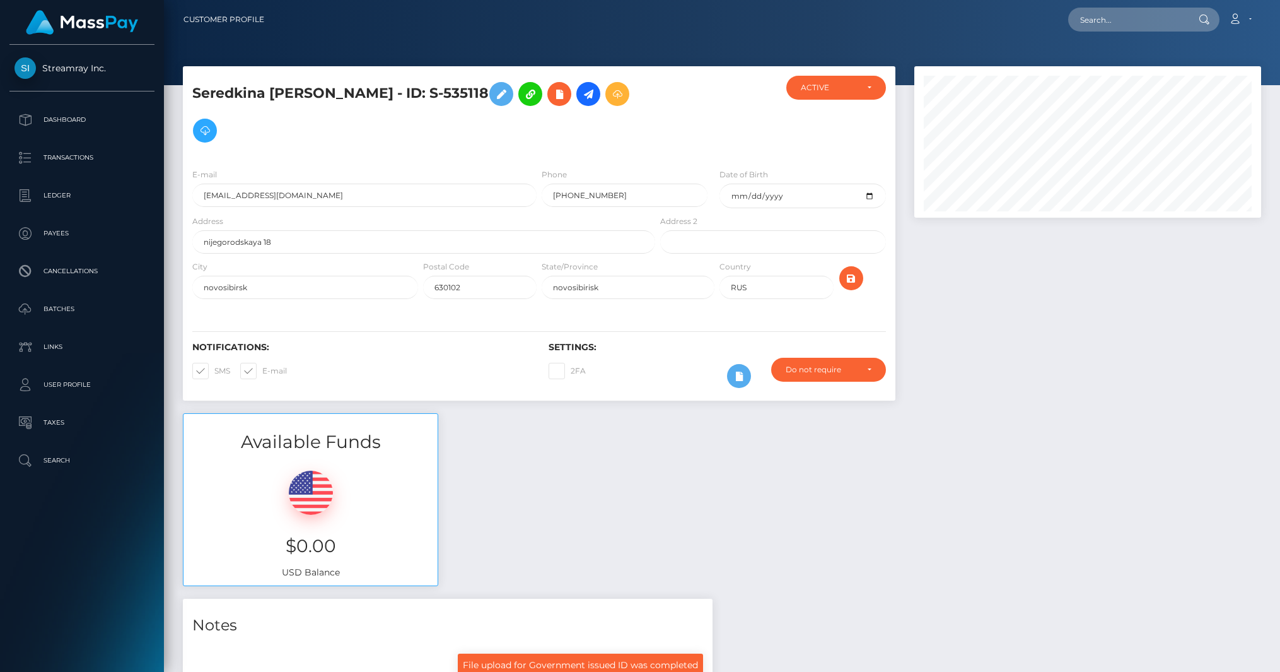
scroll to position [151, 347]
click at [596, 95] on icon at bounding box center [588, 94] width 15 height 16
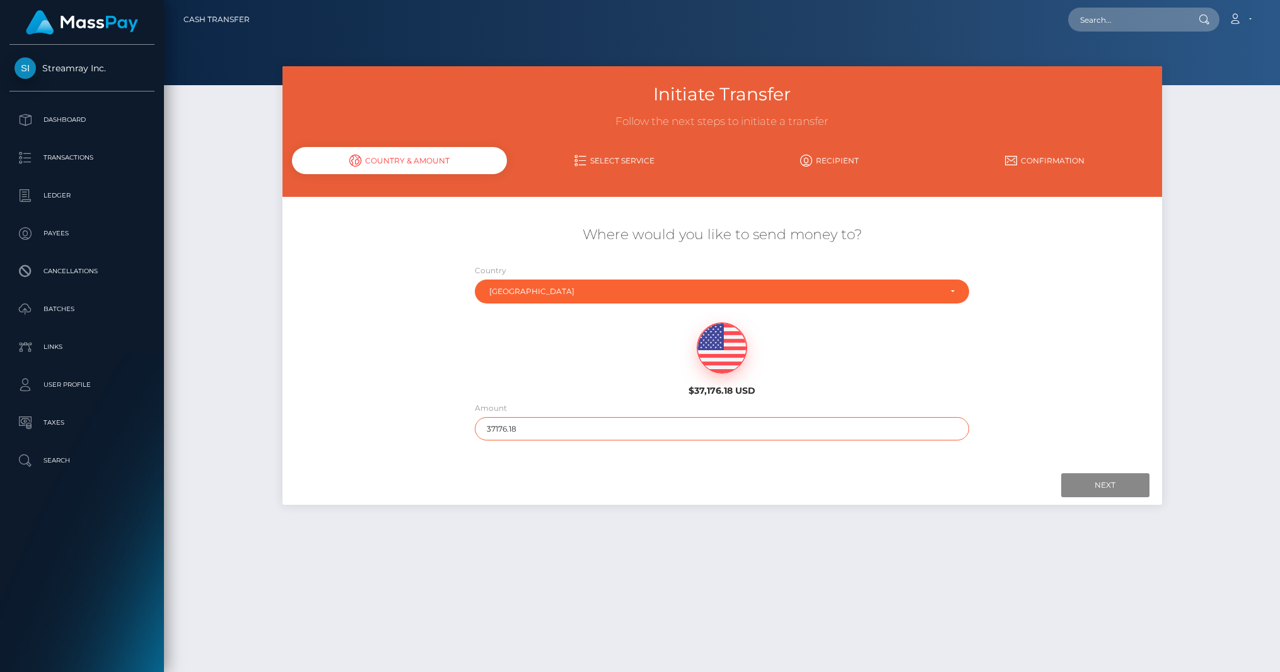
click at [541, 422] on input "37176.18" at bounding box center [722, 428] width 494 height 23
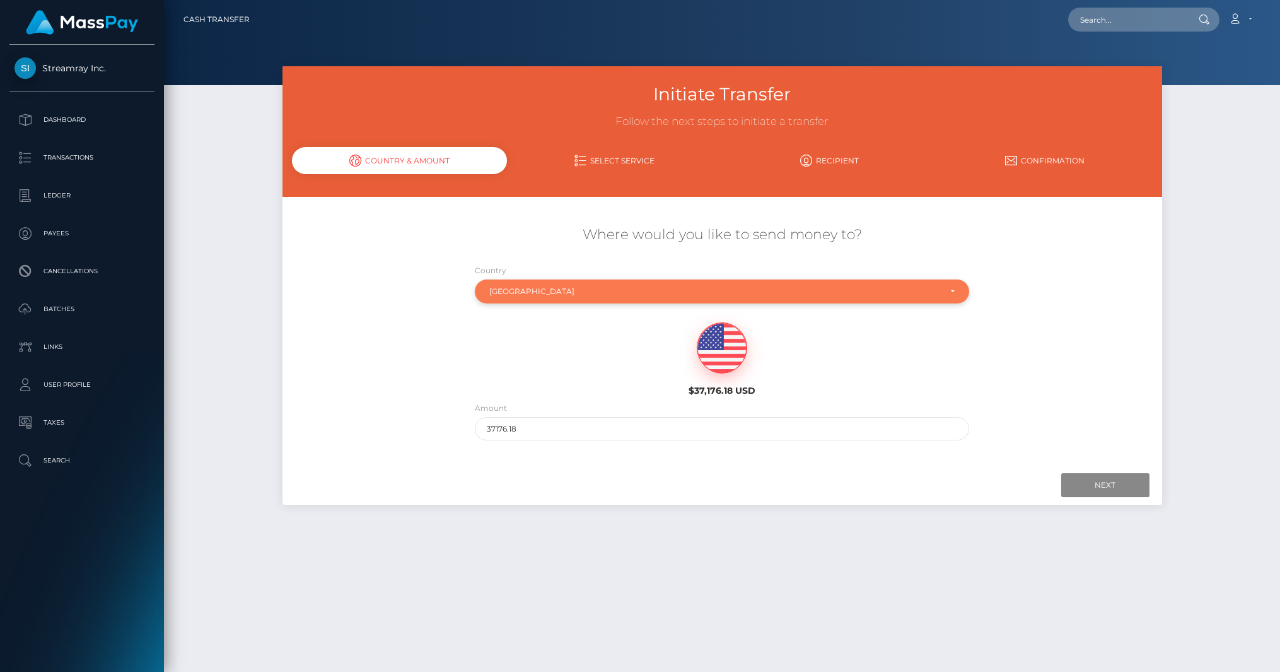
click at [546, 288] on div "Russia" at bounding box center [714, 291] width 451 height 10
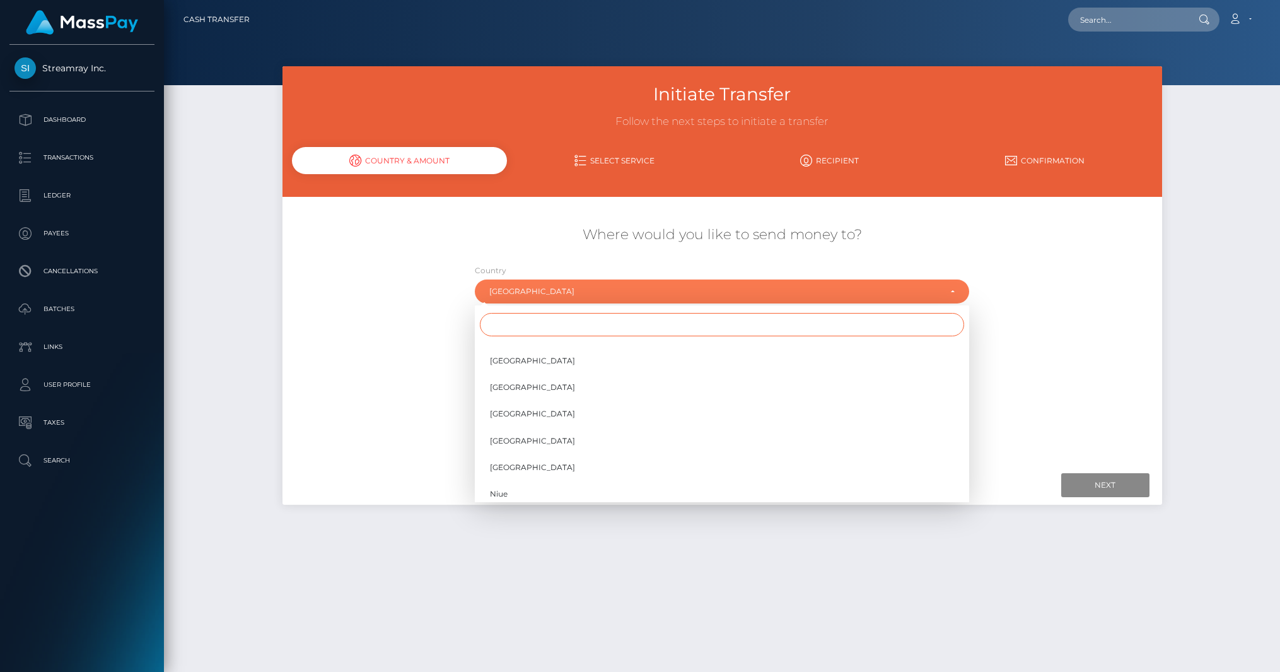
click at [545, 328] on input "Search" at bounding box center [722, 324] width 484 height 23
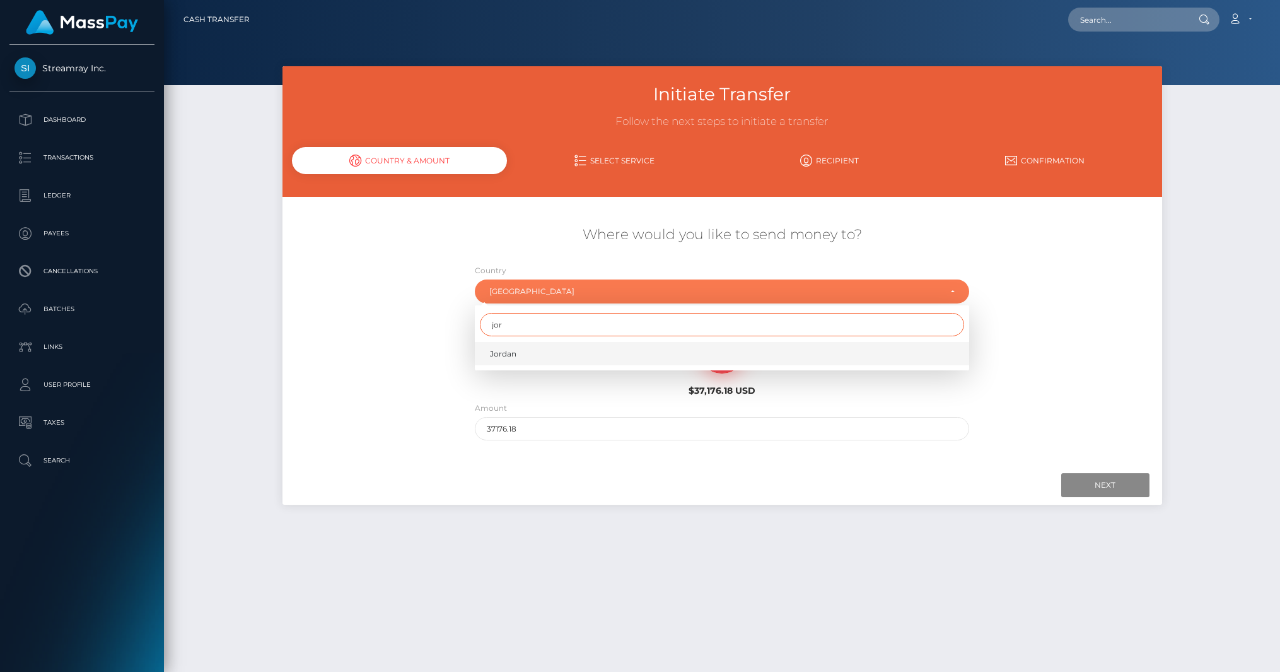
type input "jor"
click at [519, 358] on link "Jordan" at bounding box center [722, 353] width 494 height 23
select select "JOR"
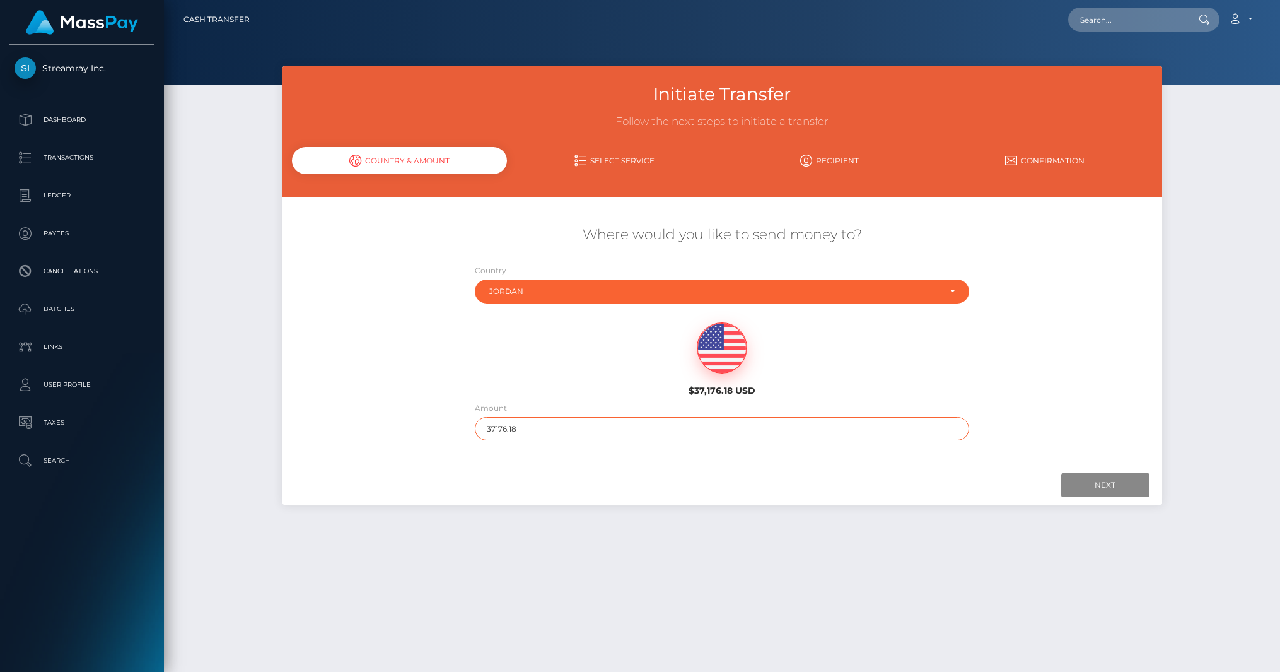
drag, startPoint x: 532, startPoint y: 422, endPoint x: 337, endPoint y: 390, distance: 197.0
click at [337, 390] on div "Where would you like to send money to? Country Abkhazia Afghanistan Albania Alg…" at bounding box center [722, 333] width 880 height 228
type input "1000"
click at [1104, 484] on input "Next" at bounding box center [1105, 485] width 88 height 24
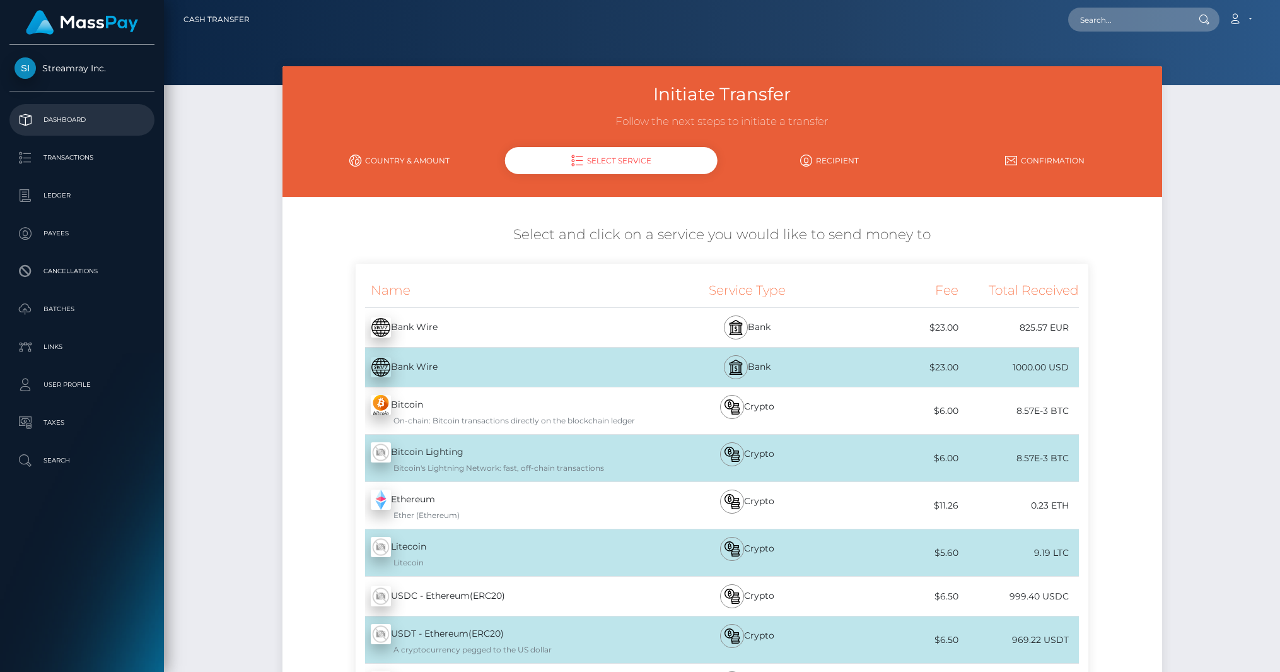
click at [87, 124] on p "Dashboard" at bounding box center [82, 119] width 135 height 19
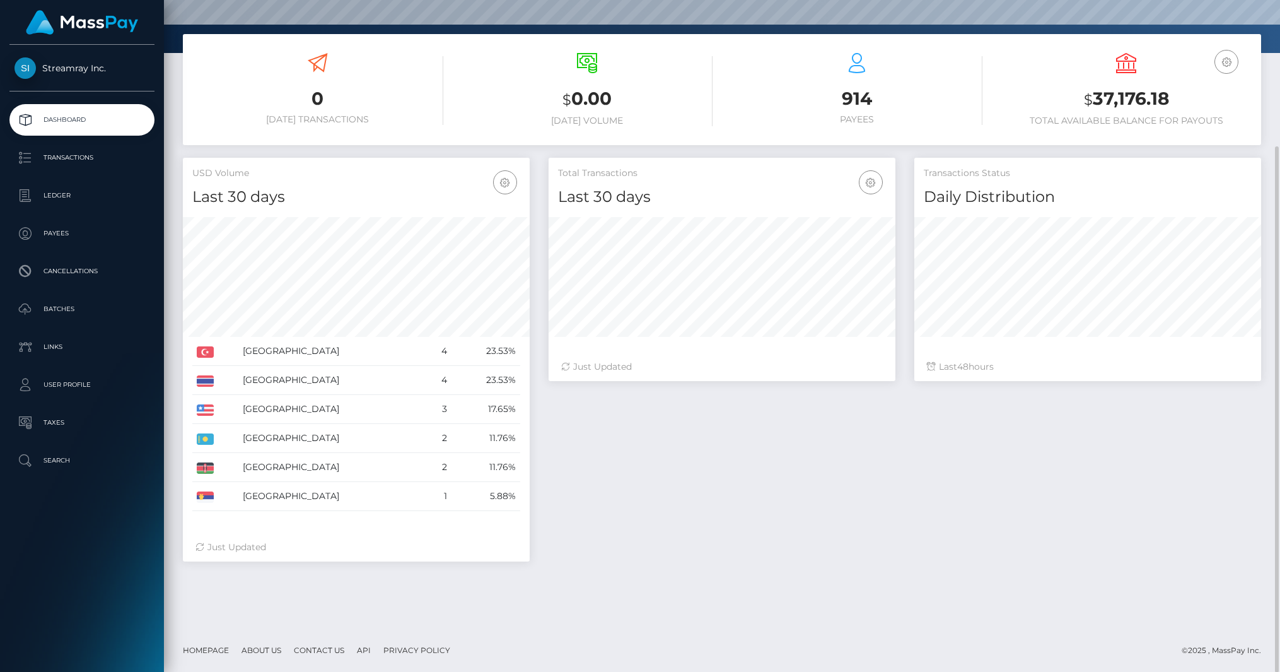
scroll to position [47, 0]
